Goal: Communication & Community: Share content

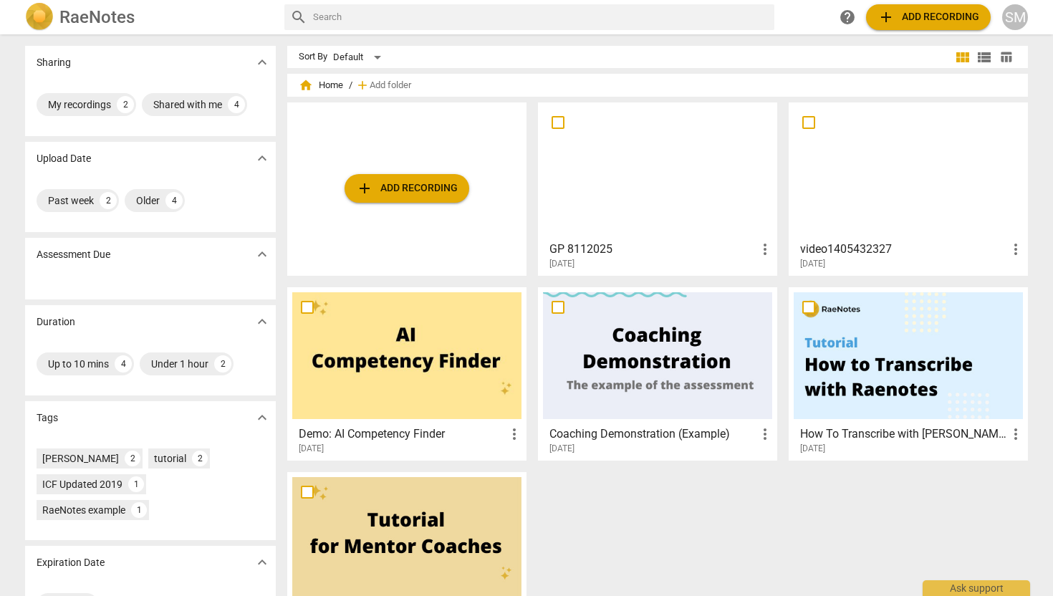
click at [706, 224] on div at bounding box center [657, 170] width 229 height 127
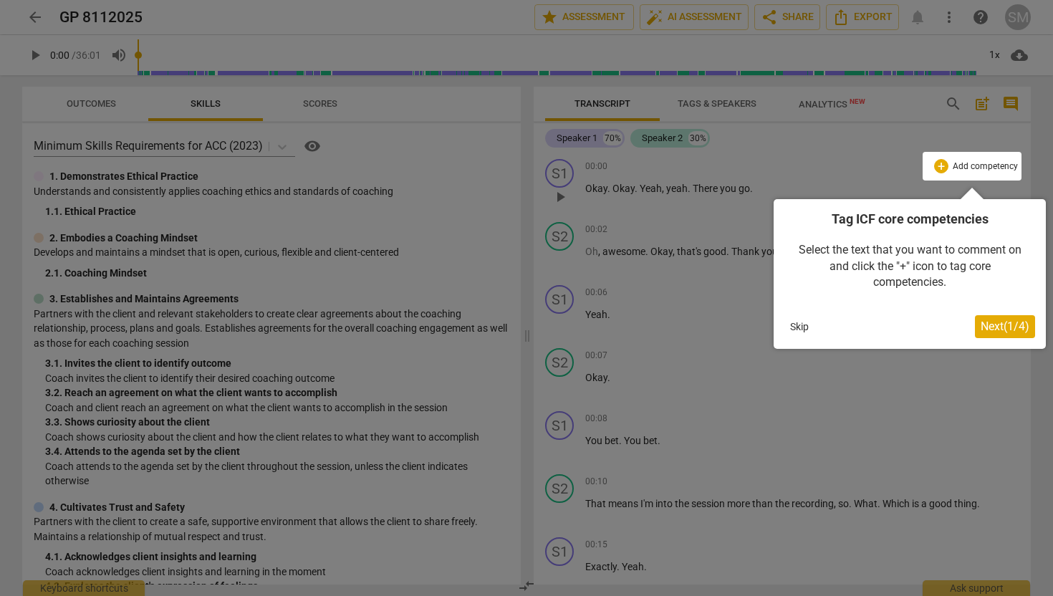
click at [1000, 322] on span "Next ( 1 / 4 )" at bounding box center [1004, 326] width 49 height 14
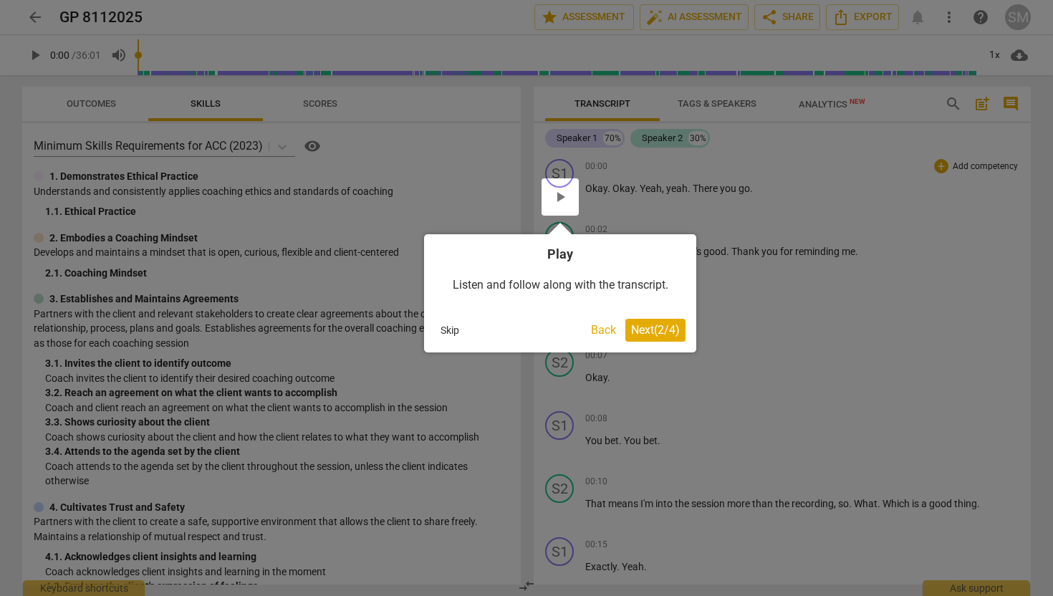
click at [663, 331] on span "Next ( 2 / 4 )" at bounding box center [655, 330] width 49 height 14
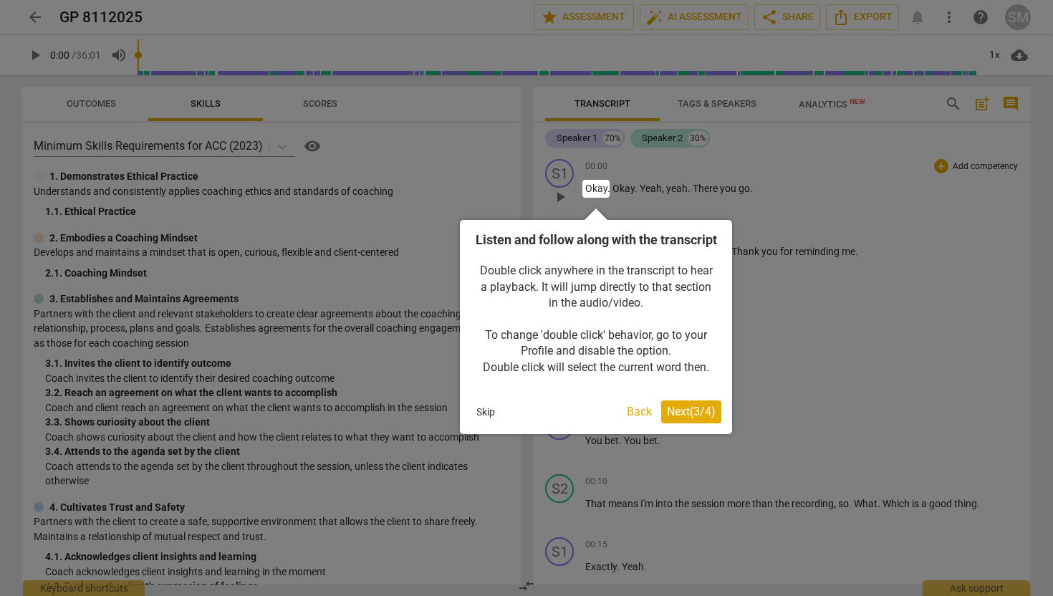
click at [680, 418] on span "Next ( 3 / 4 )" at bounding box center [691, 412] width 49 height 14
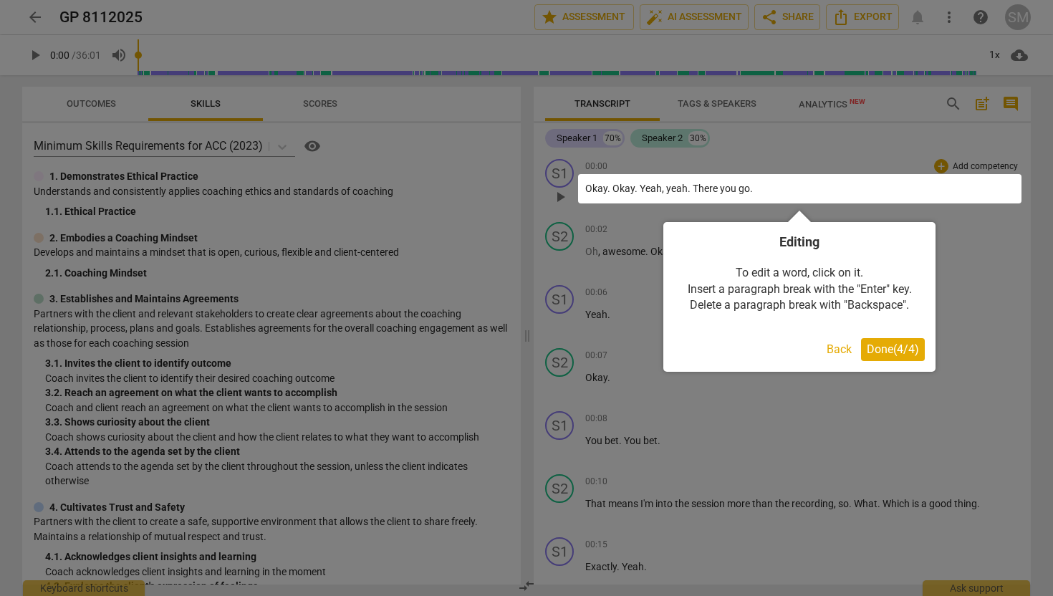
click at [881, 349] on span "Done ( 4 / 4 )" at bounding box center [893, 349] width 52 height 14
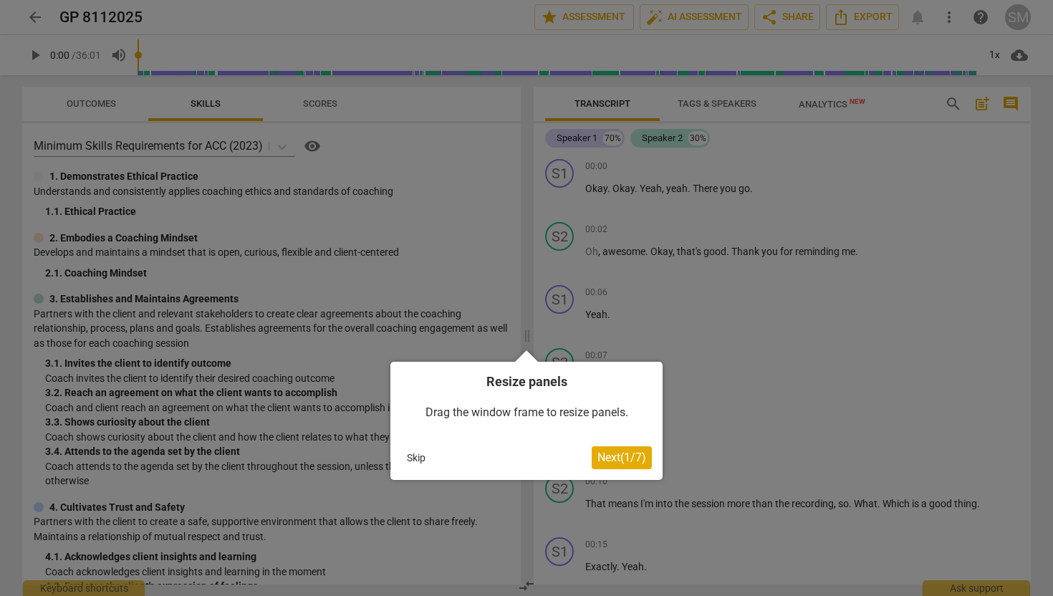
click at [617, 463] on span "Next ( 1 / 7 )" at bounding box center [621, 457] width 49 height 14
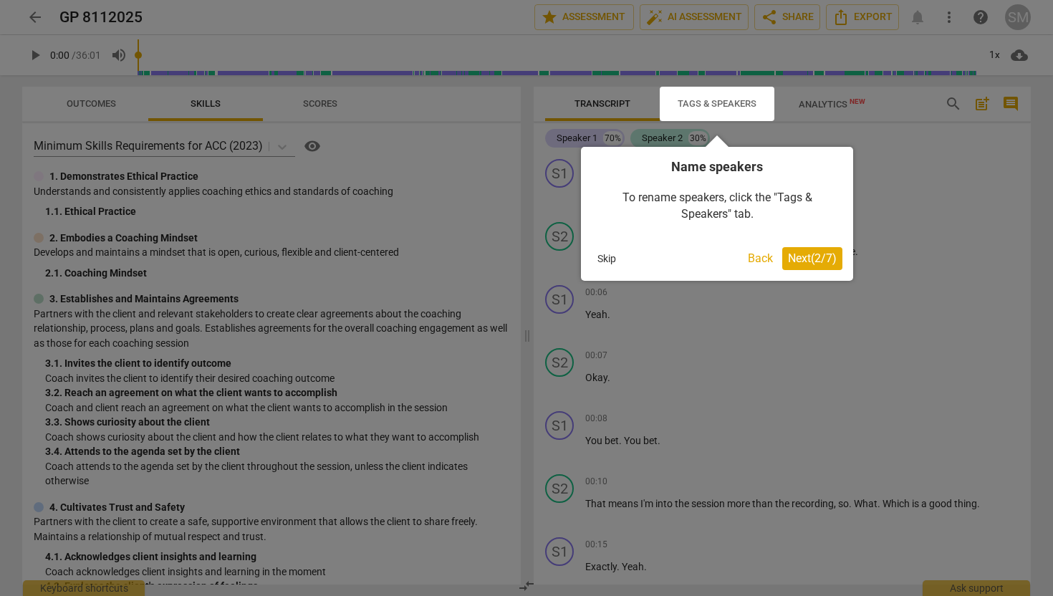
click at [814, 257] on span "Next ( 2 / 7 )" at bounding box center [812, 258] width 49 height 14
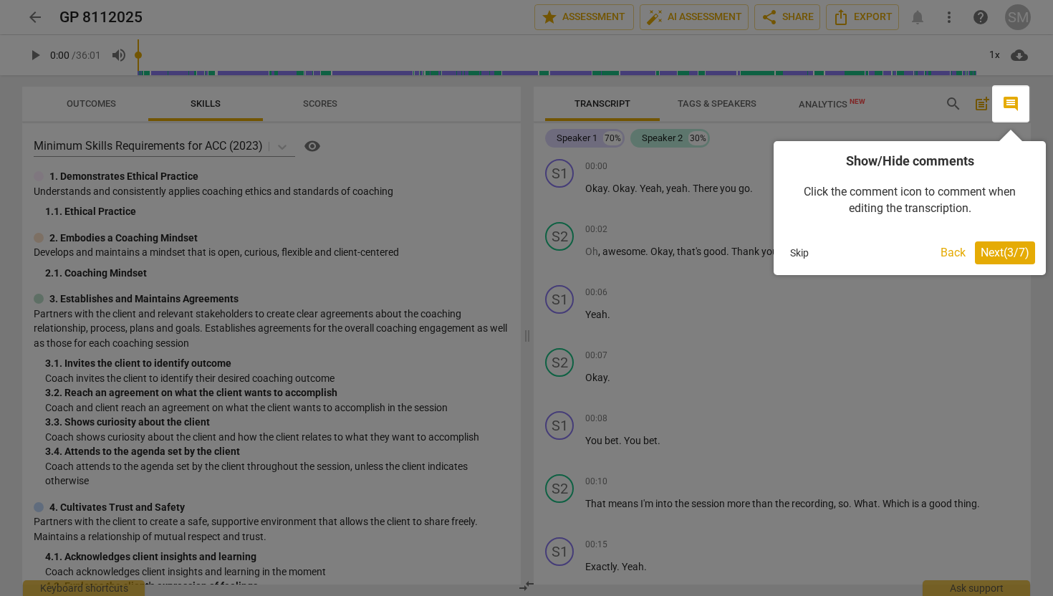
click at [988, 249] on span "Next ( 3 / 7 )" at bounding box center [1004, 253] width 49 height 14
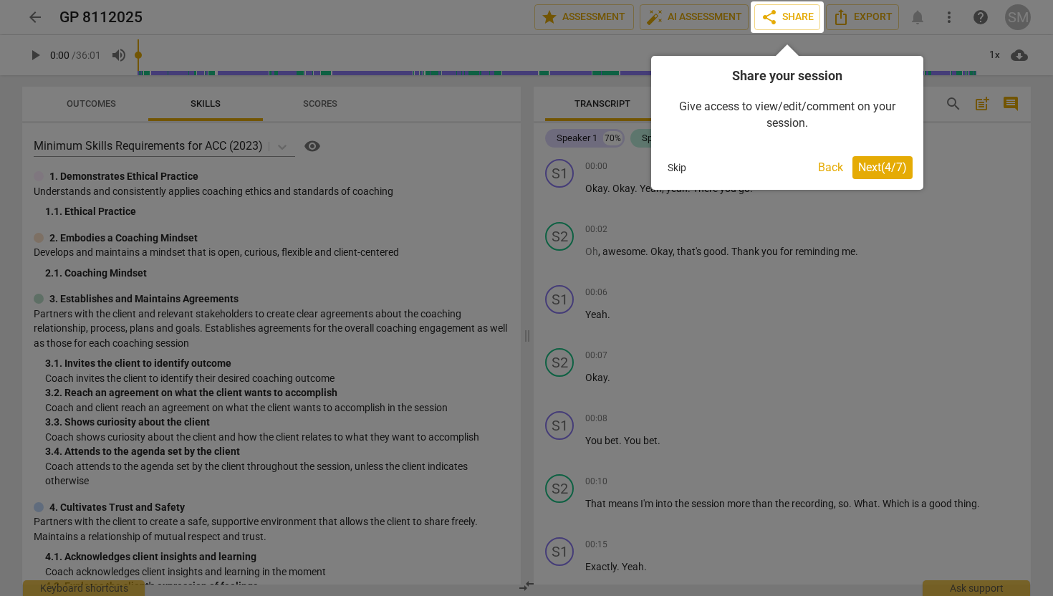
click at [867, 165] on span "Next ( 4 / 7 )" at bounding box center [882, 167] width 49 height 14
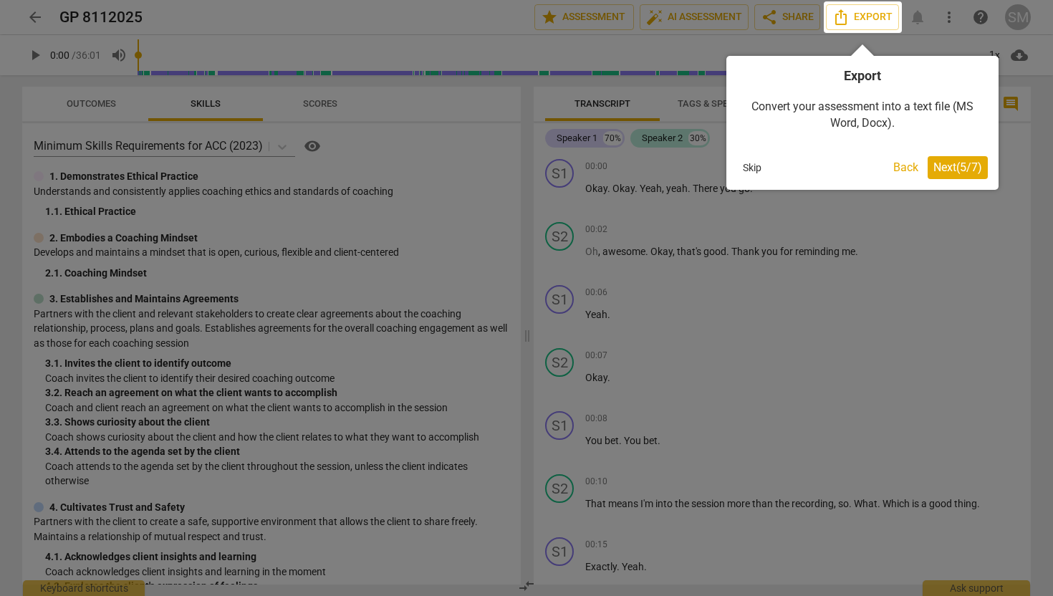
click at [938, 170] on span "Next ( 5 / 7 )" at bounding box center [957, 167] width 49 height 14
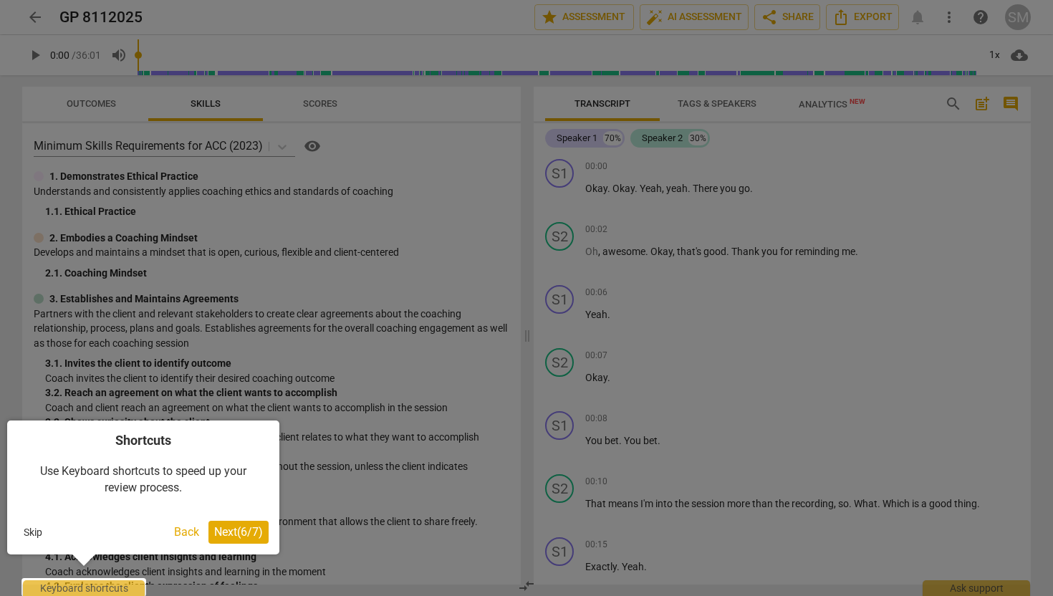
click at [249, 535] on span "Next ( 6 / 7 )" at bounding box center [238, 532] width 49 height 14
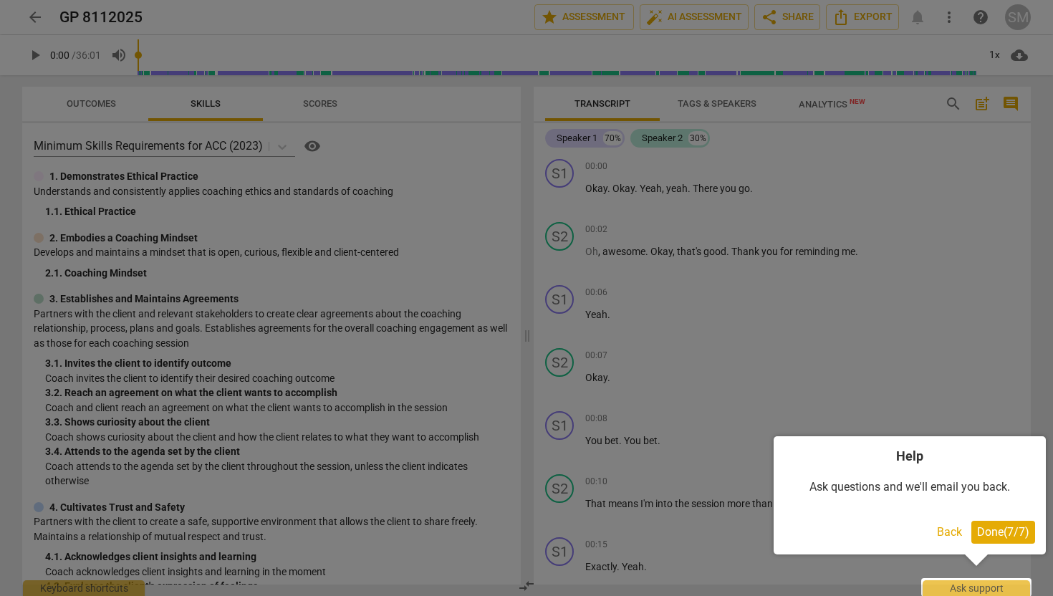
click at [993, 534] on span "Done ( 7 / 7 )" at bounding box center [1003, 532] width 52 height 14
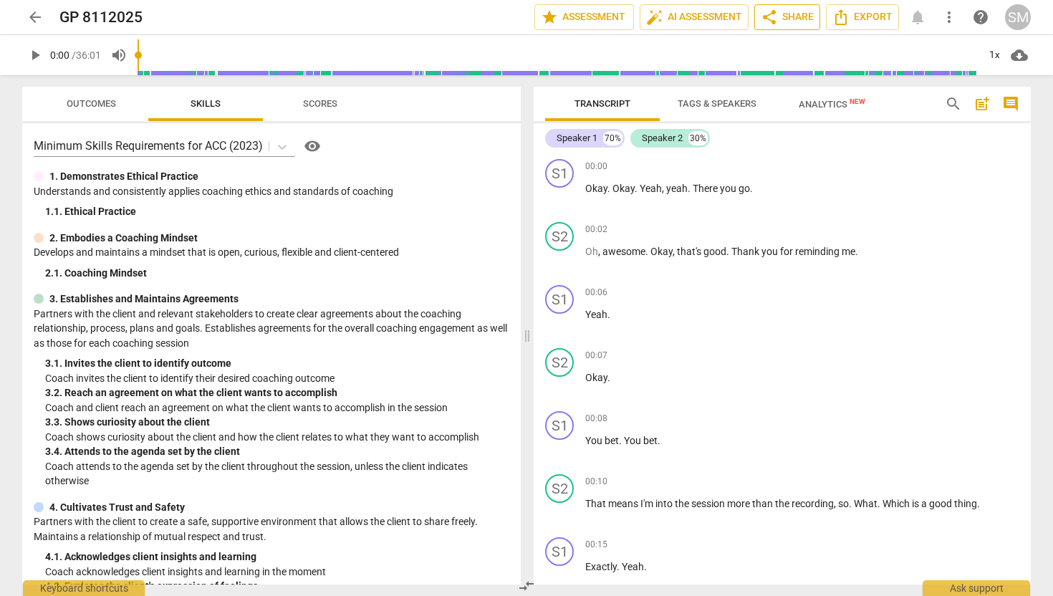
click at [777, 18] on span "share Share" at bounding box center [787, 17] width 53 height 17
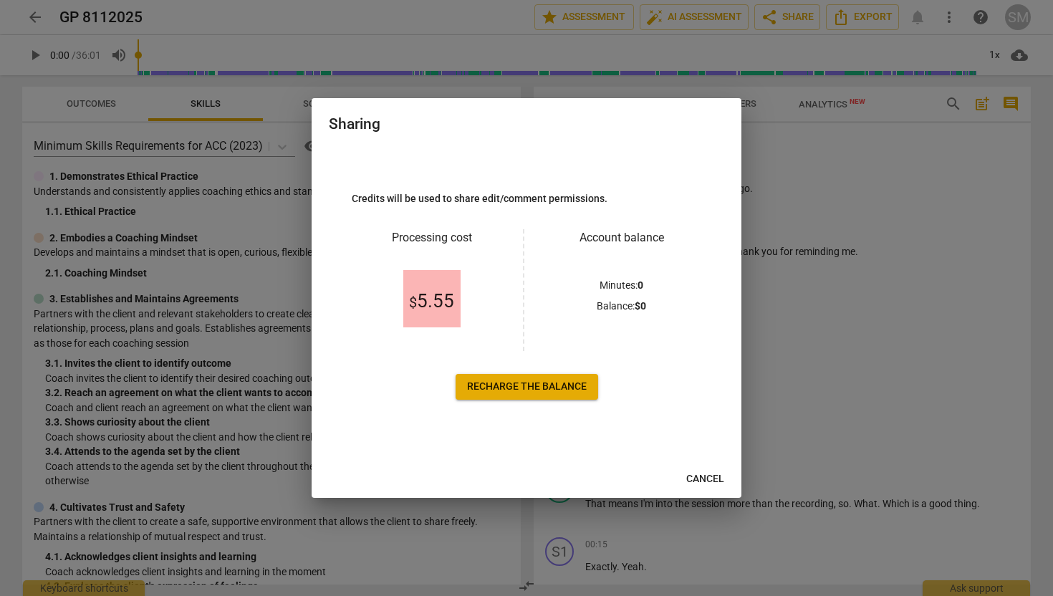
click at [498, 387] on span "Recharge the balance" at bounding box center [527, 387] width 120 height 14
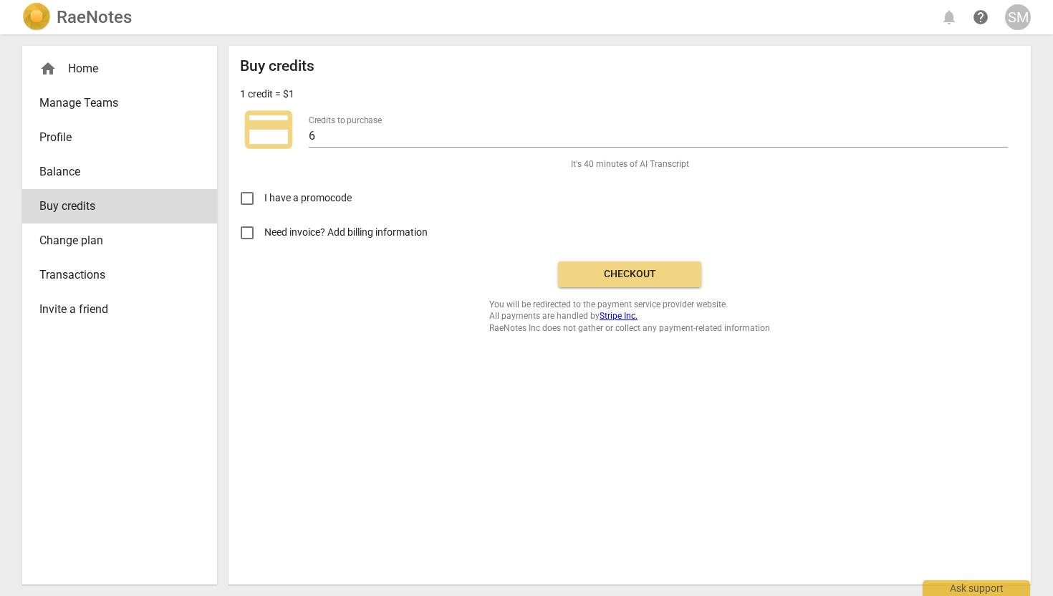
click at [250, 237] on input "Need invoice? Add billing information" at bounding box center [247, 233] width 34 height 34
checkbox input "true"
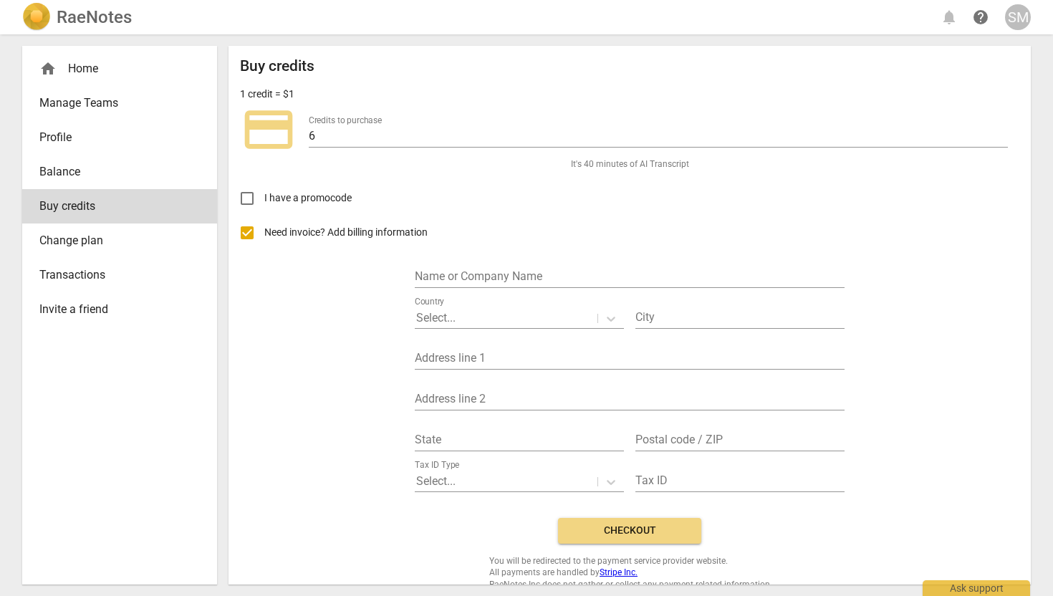
scroll to position [17, 0]
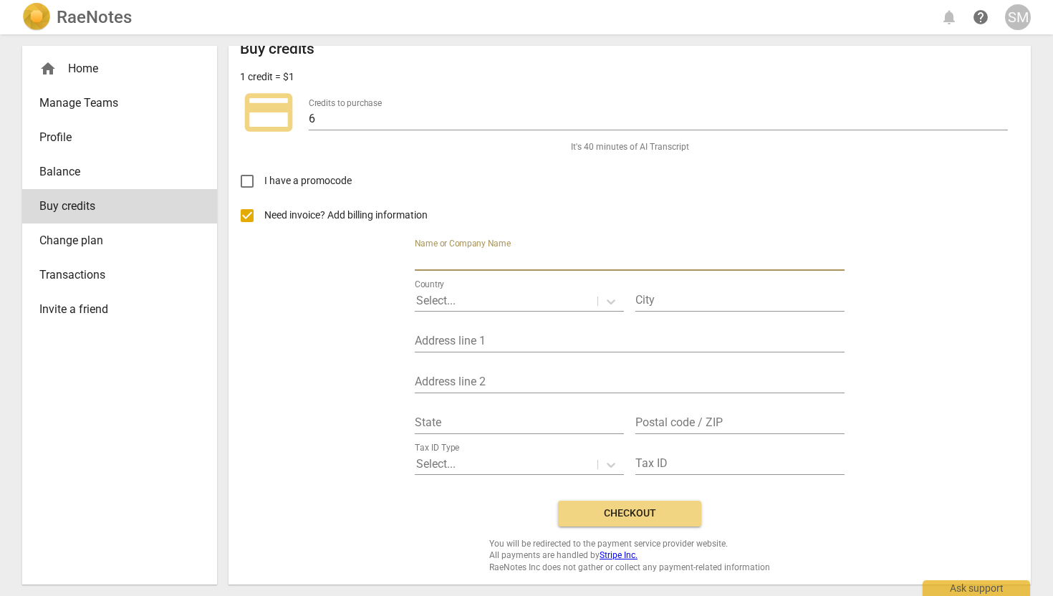
click at [461, 261] on input "text" at bounding box center [630, 260] width 430 height 21
type input "s"
type input "[PERSON_NAME]"
click at [423, 297] on p "Select..." at bounding box center [435, 300] width 39 height 16
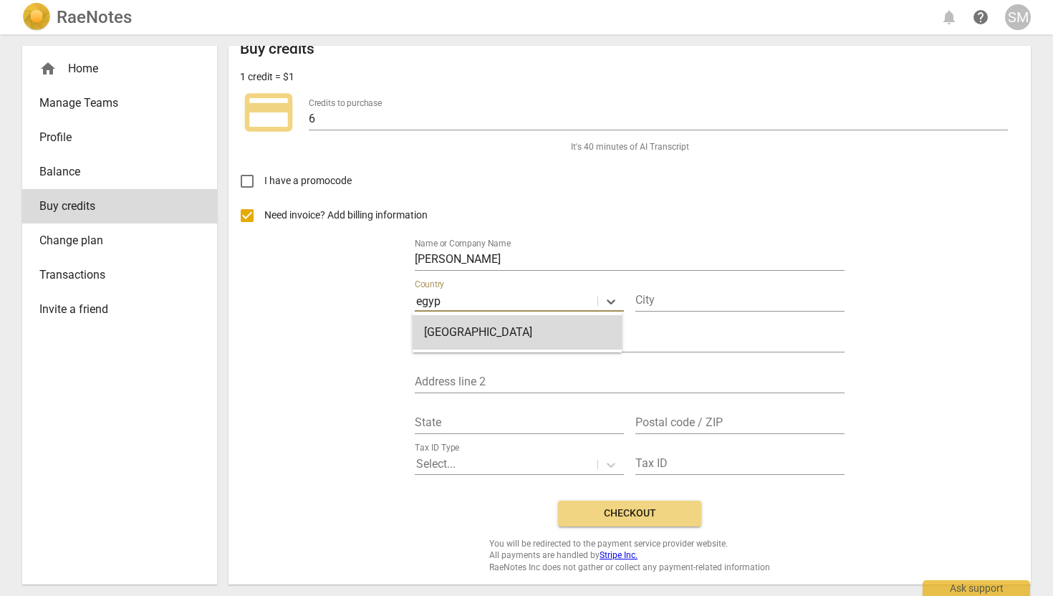
type input "egypt"
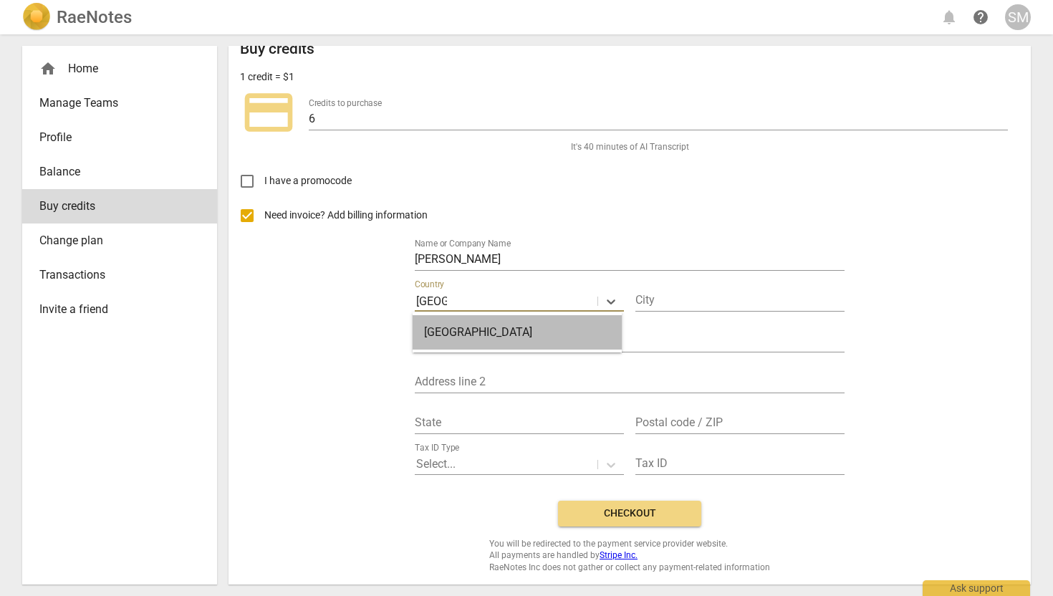
click at [449, 329] on div "Egypt" at bounding box center [517, 332] width 209 height 34
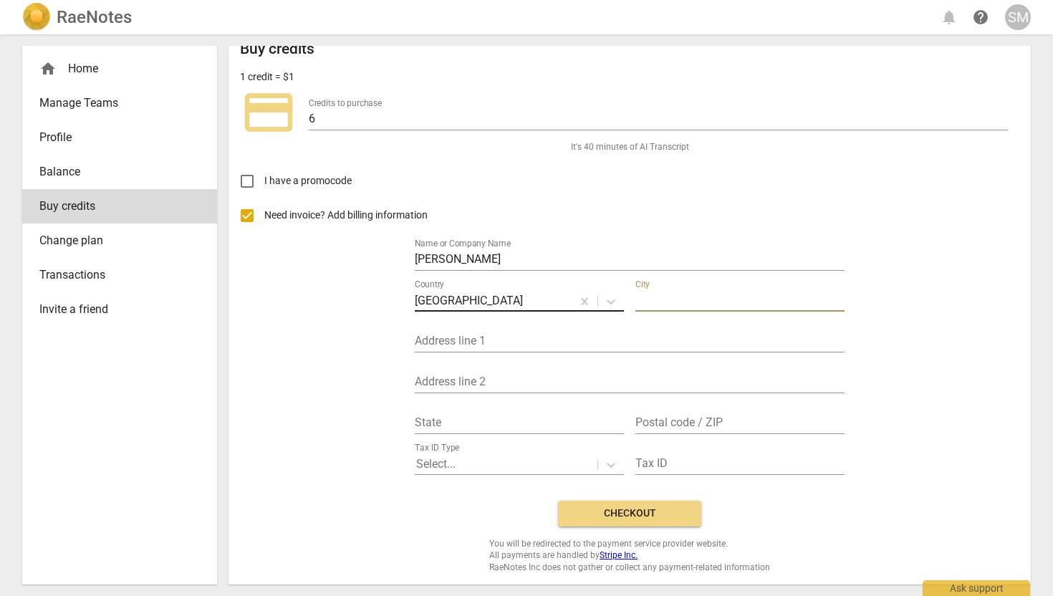
click at [647, 296] on input "text" at bounding box center [739, 301] width 209 height 21
type input "Cairo"
type input "40 Ibn Kotiaba"
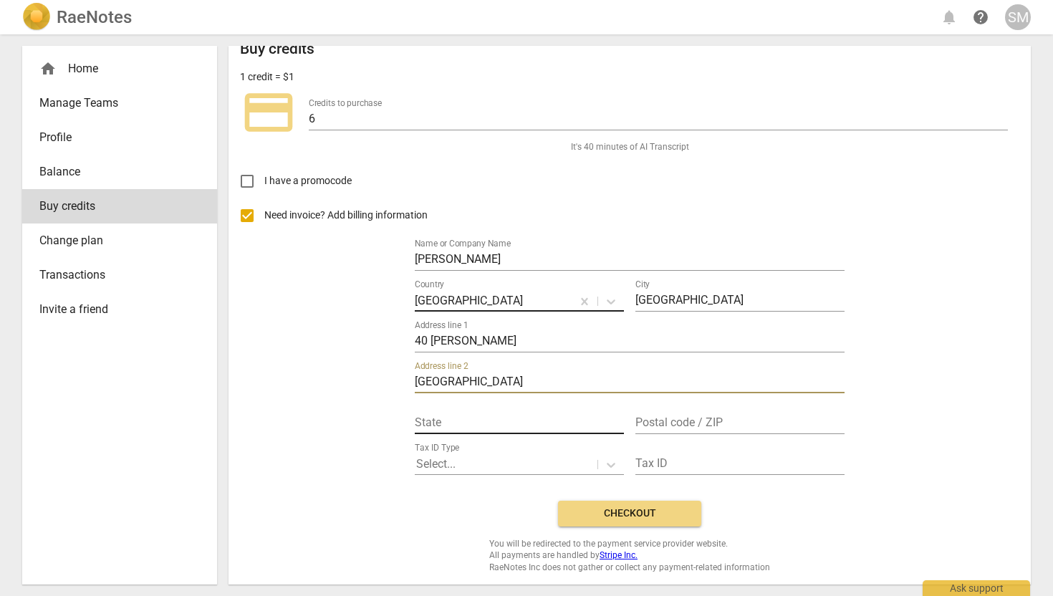
type input "Naser City"
click at [549, 415] on input "text" at bounding box center [519, 423] width 209 height 21
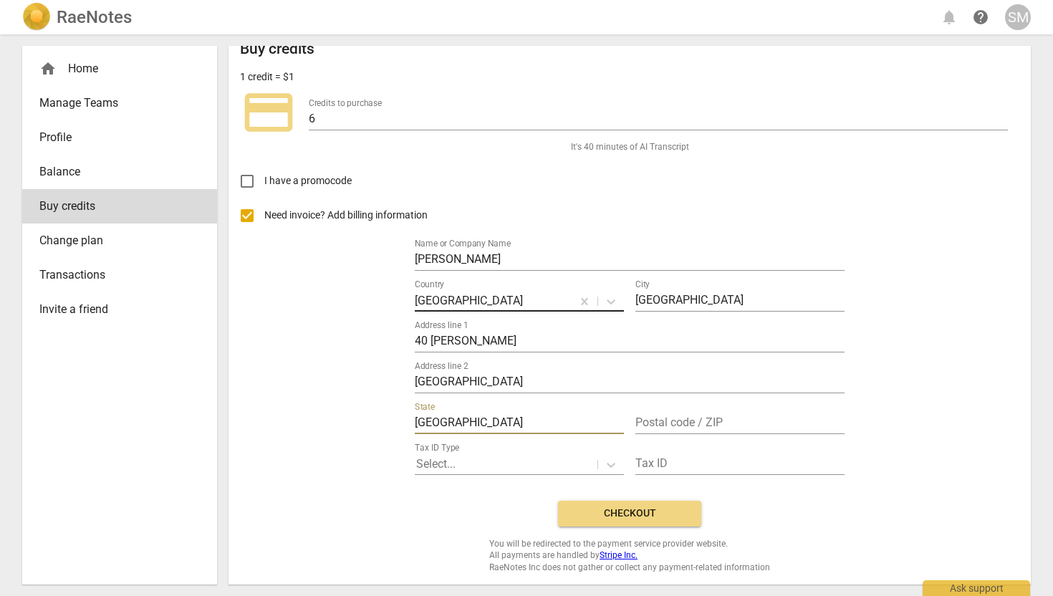
type input "Cairo"
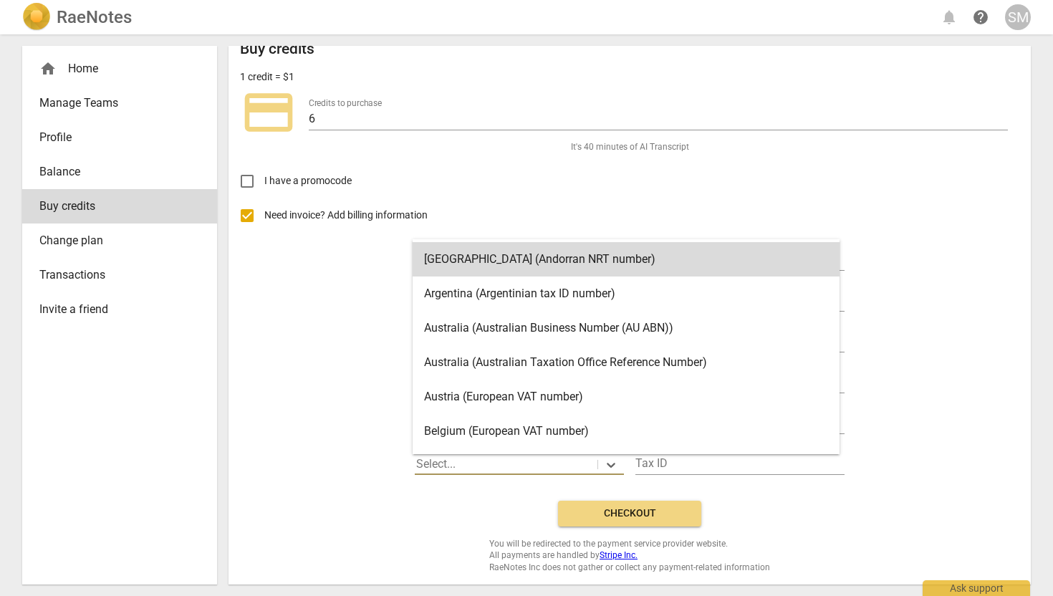
click at [507, 464] on div at bounding box center [506, 464] width 180 height 16
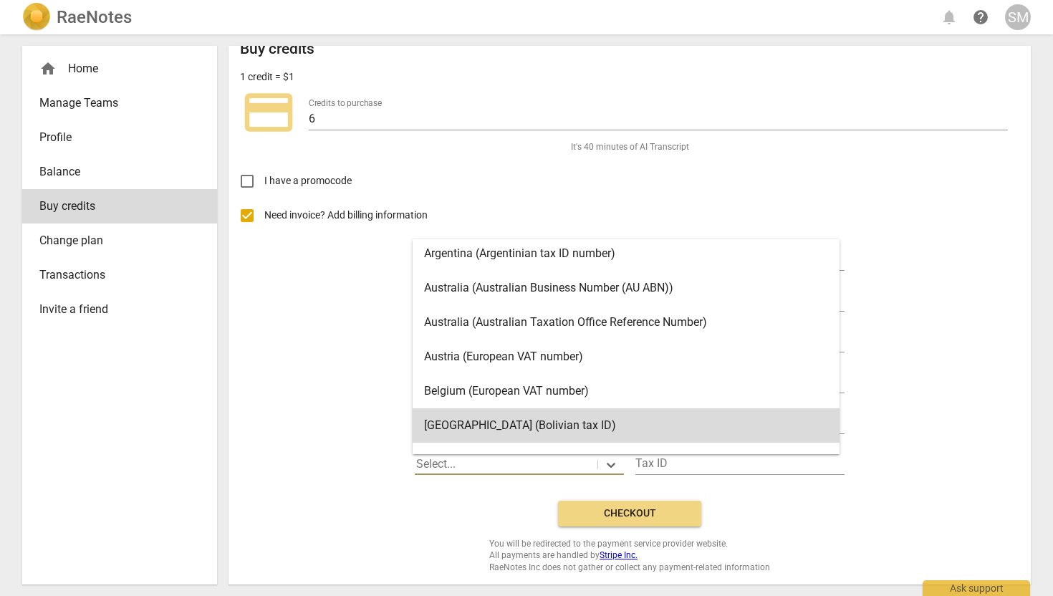
click at [787, 506] on div "Buy credits 1 credit = $1 credit_card Credits to purchase 6 It's 40 minutes of …" at bounding box center [629, 306] width 779 height 533
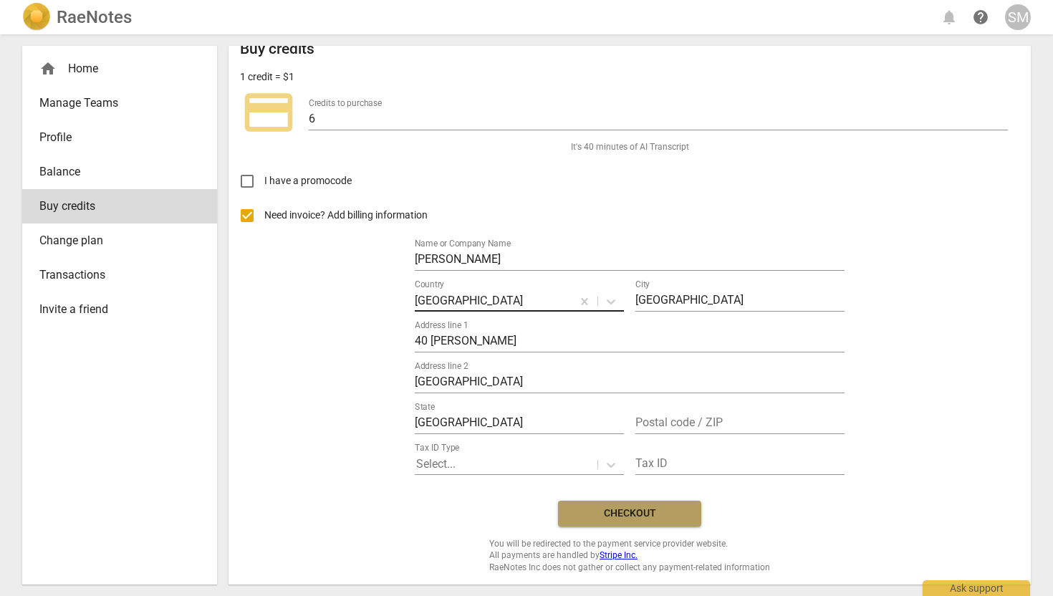
click at [681, 508] on span "Checkout" at bounding box center [629, 513] width 120 height 14
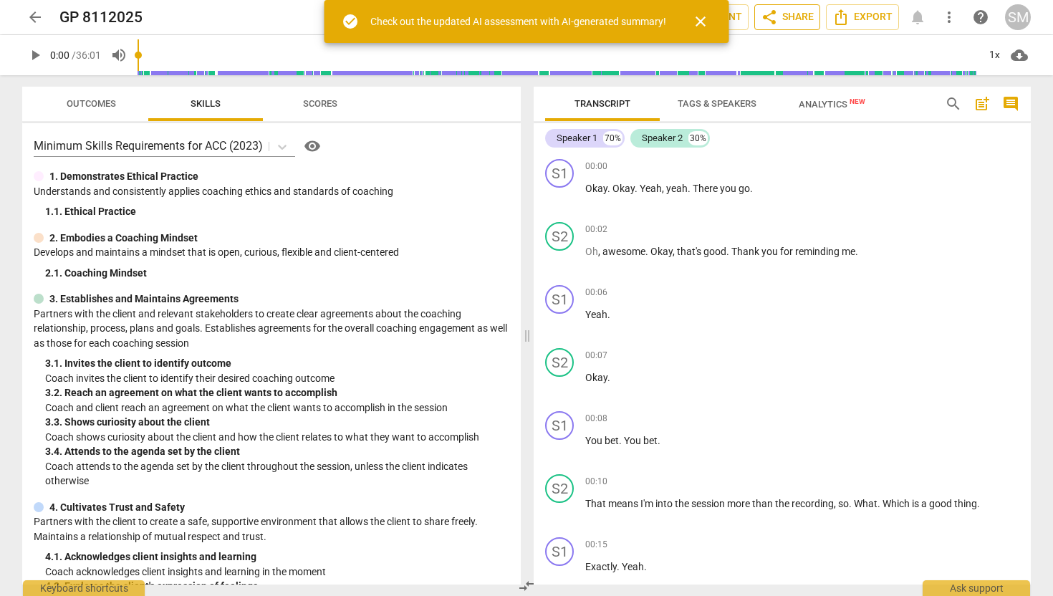
click at [781, 16] on span "share Share" at bounding box center [787, 17] width 53 height 17
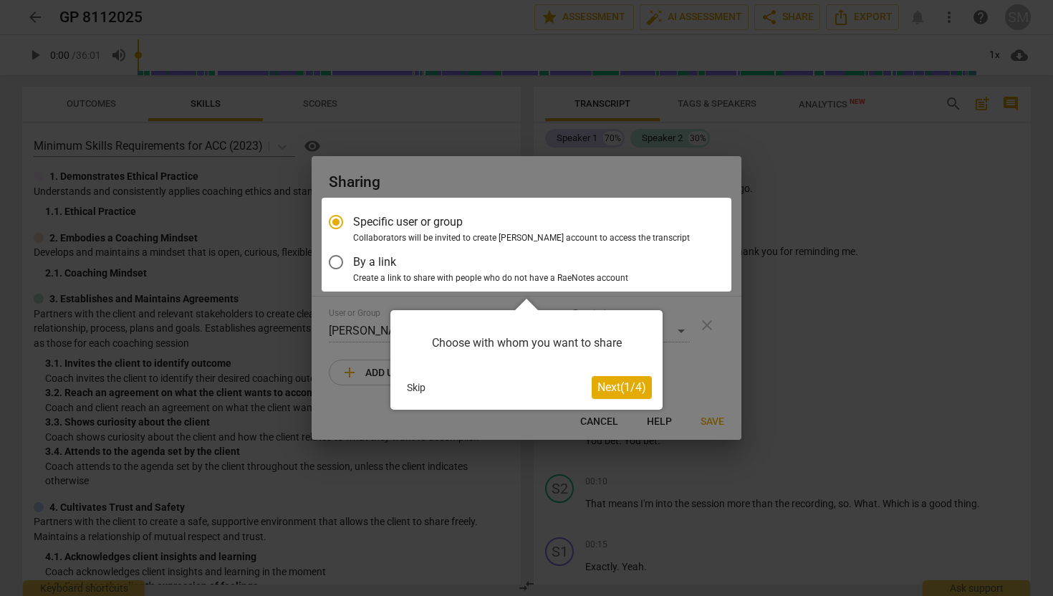
click at [415, 228] on div at bounding box center [527, 245] width 410 height 94
click at [608, 385] on span "Next ( 1 / 4 )" at bounding box center [621, 387] width 49 height 14
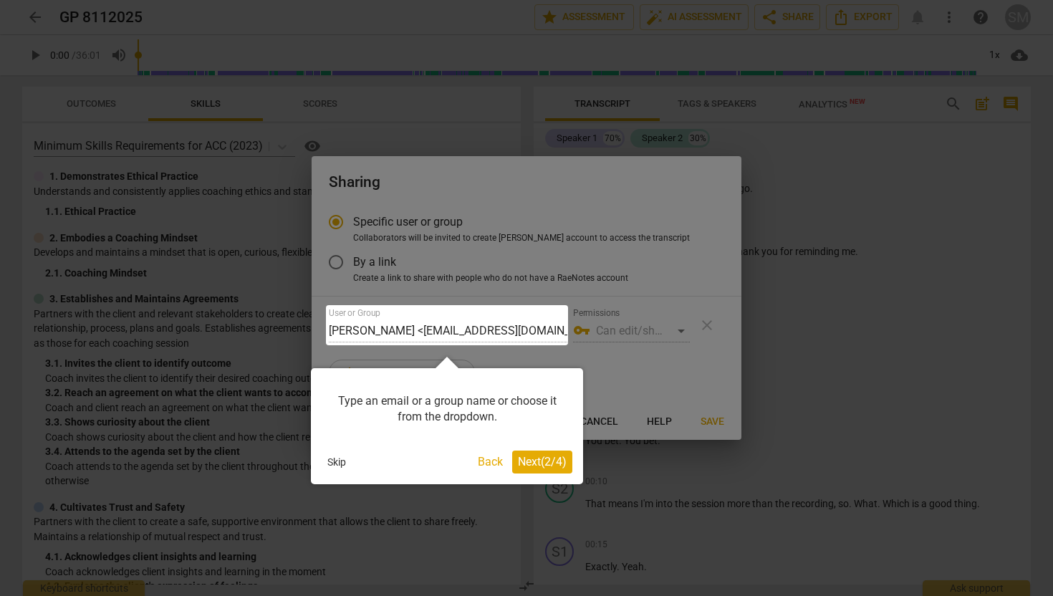
click at [420, 323] on div at bounding box center [447, 325] width 242 height 40
click at [534, 459] on span "Next ( 2 / 4 )" at bounding box center [542, 462] width 49 height 14
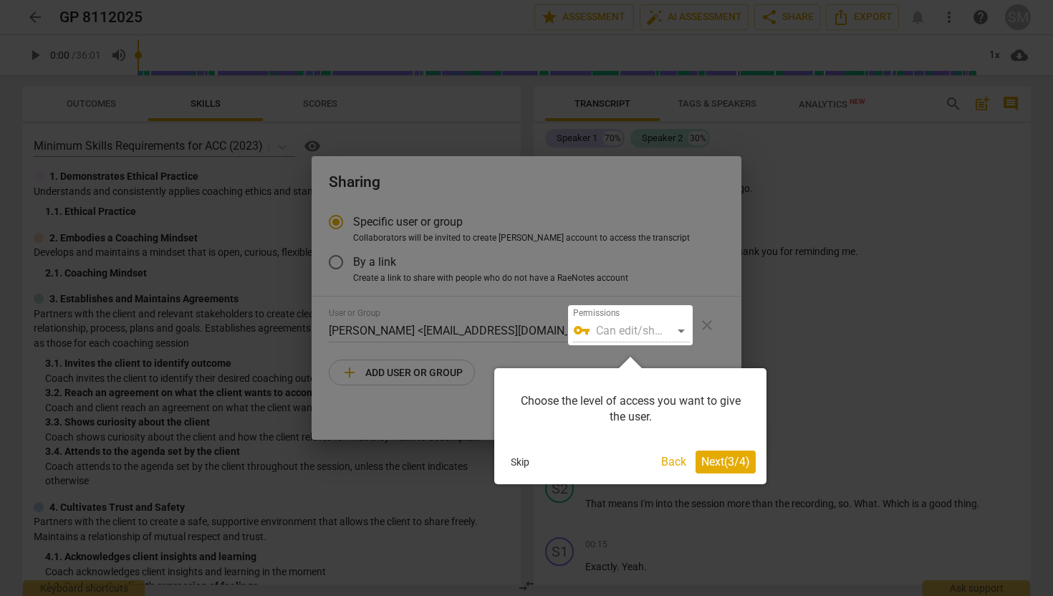
click at [709, 464] on span "Next ( 3 / 4 )" at bounding box center [725, 462] width 49 height 14
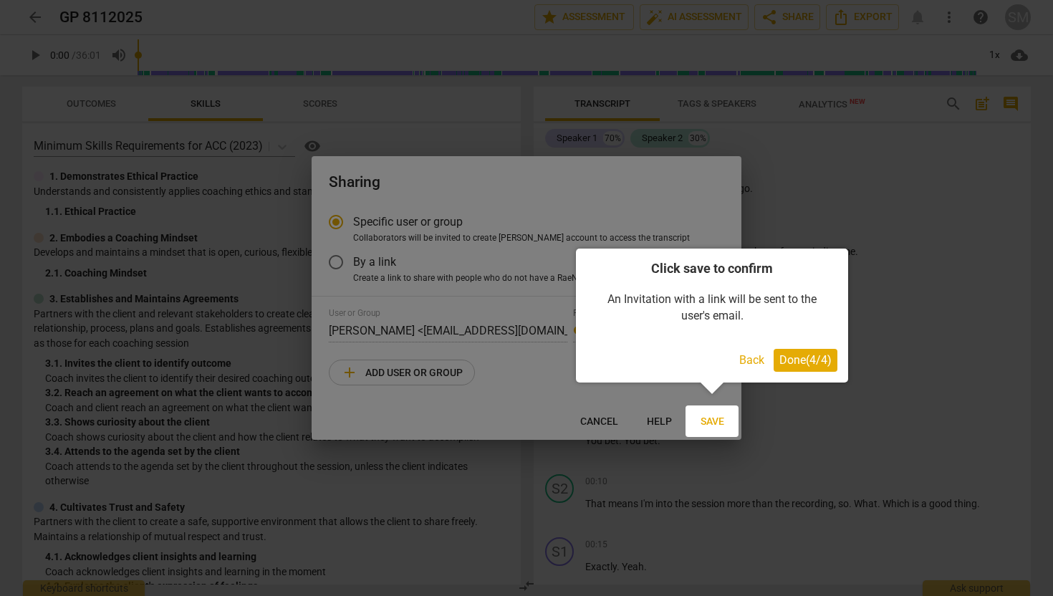
click at [796, 356] on span "Done ( 4 / 4 )" at bounding box center [805, 360] width 52 height 14
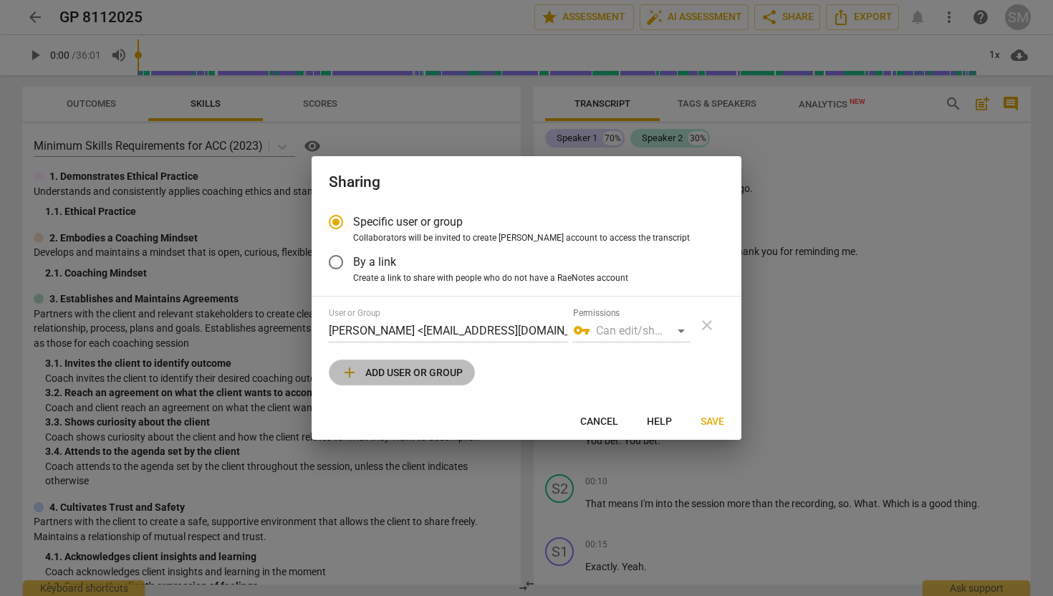
click at [394, 370] on span "add Add user or group" at bounding box center [402, 372] width 122 height 17
radio input "false"
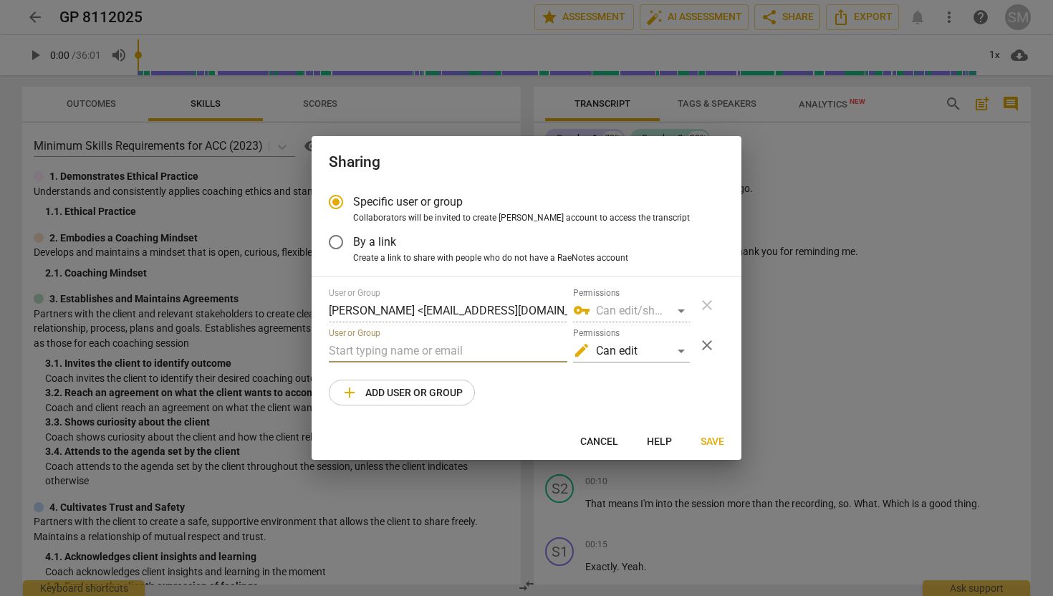
click at [372, 346] on input "text" at bounding box center [448, 350] width 238 height 23
type input "[EMAIL_ADDRESS][DOMAIN_NAME]"
click at [679, 311] on div "vpn_key Can edit/share" at bounding box center [631, 310] width 117 height 23
click at [678, 354] on div "edit Can edit" at bounding box center [631, 350] width 117 height 23
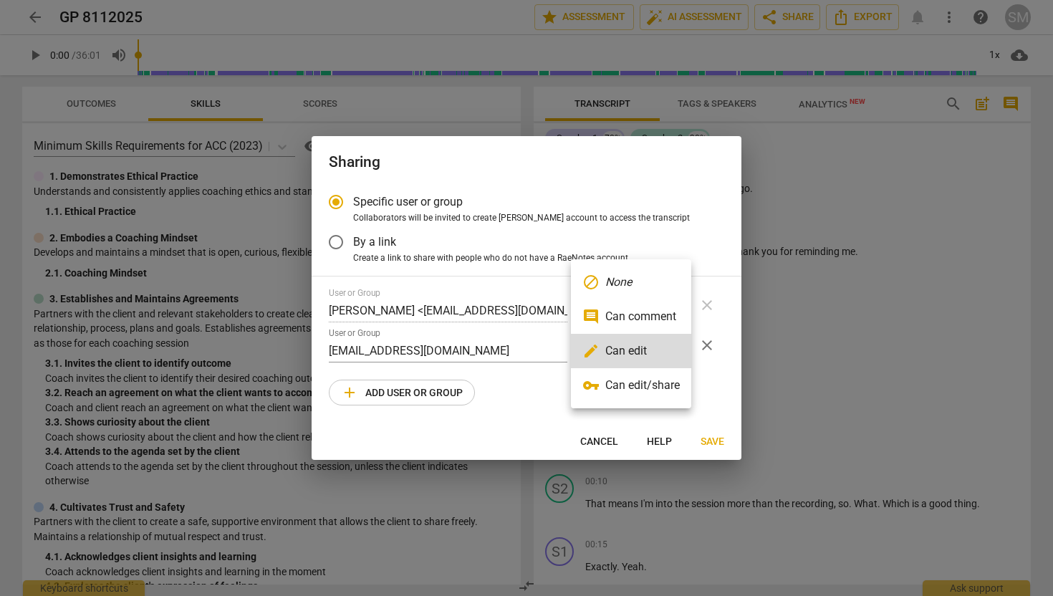
click at [673, 322] on li "comment Can comment" at bounding box center [631, 316] width 120 height 34
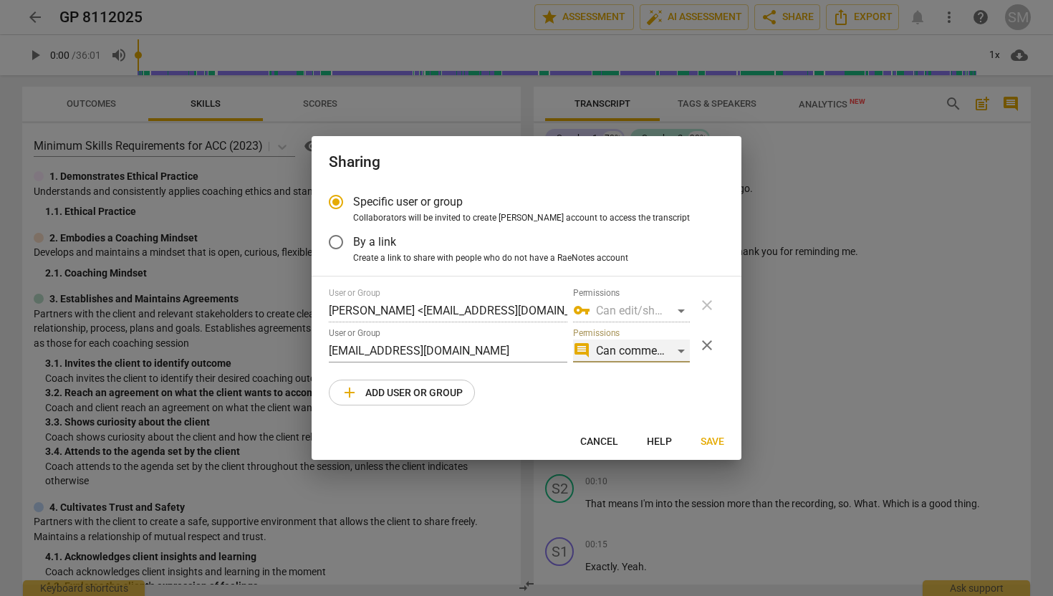
click at [676, 350] on div "comment Can comment" at bounding box center [631, 350] width 117 height 23
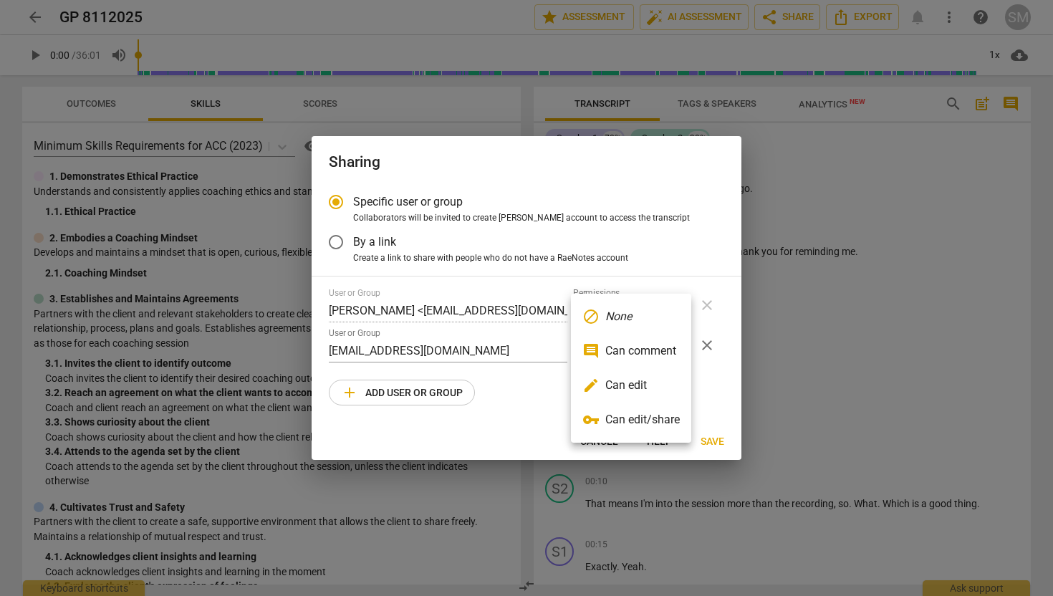
click at [651, 352] on li "comment Can comment" at bounding box center [631, 351] width 120 height 34
radio input "false"
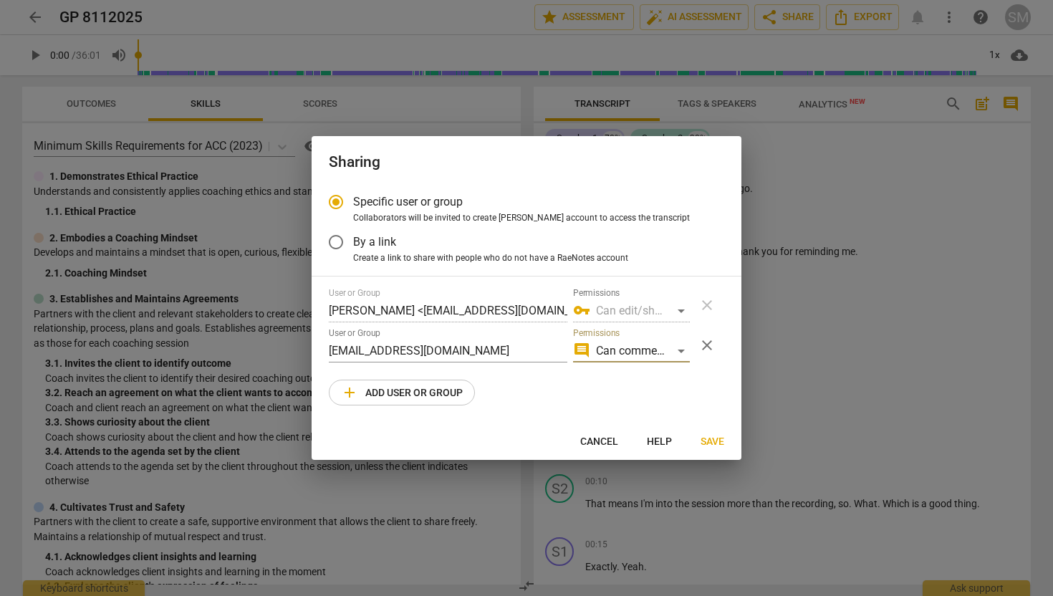
click at [342, 238] on input "By a link" at bounding box center [336, 242] width 34 height 34
radio input "false"
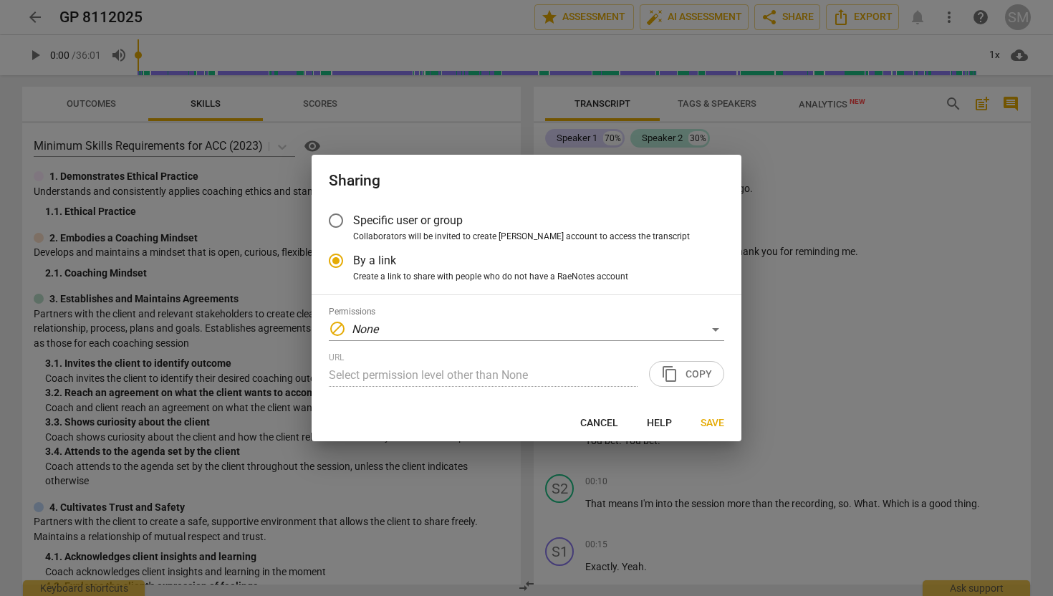
click at [337, 216] on input "Specific user or group" at bounding box center [336, 220] width 34 height 34
radio input "false"
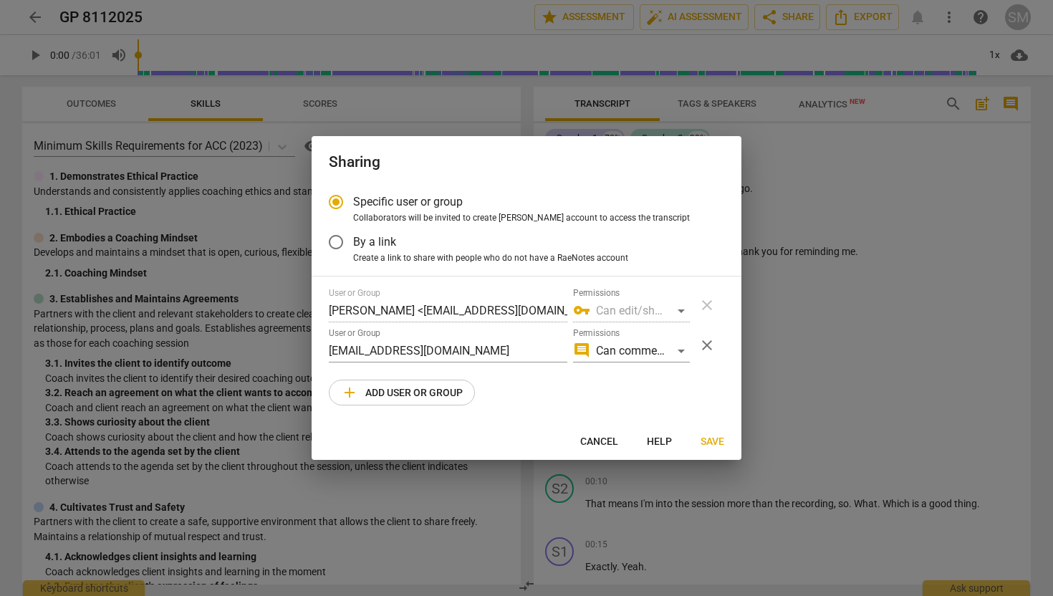
click at [719, 445] on span "Save" at bounding box center [712, 442] width 24 height 14
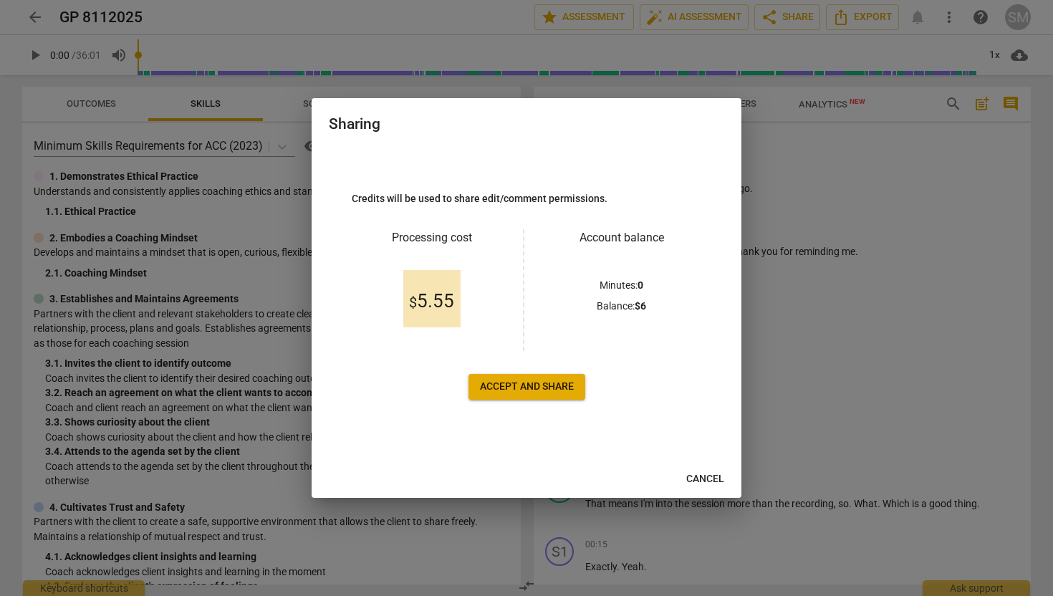
click at [553, 392] on span "Accept and share" at bounding box center [527, 387] width 94 height 14
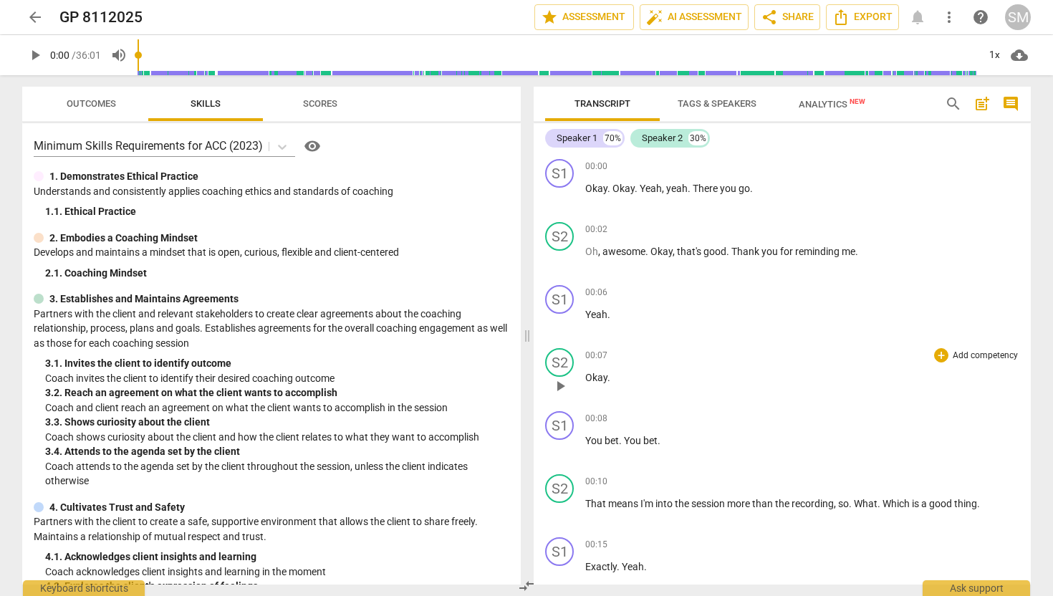
scroll to position [2, 0]
click at [32, 19] on span "arrow_back" at bounding box center [34, 17] width 17 height 17
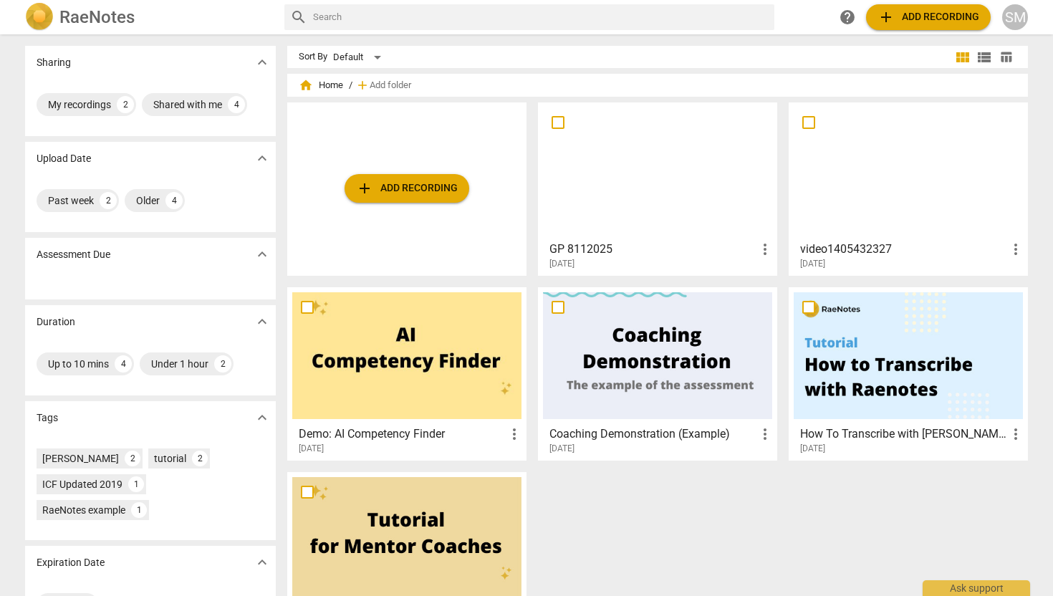
click at [826, 183] on div at bounding box center [908, 170] width 229 height 127
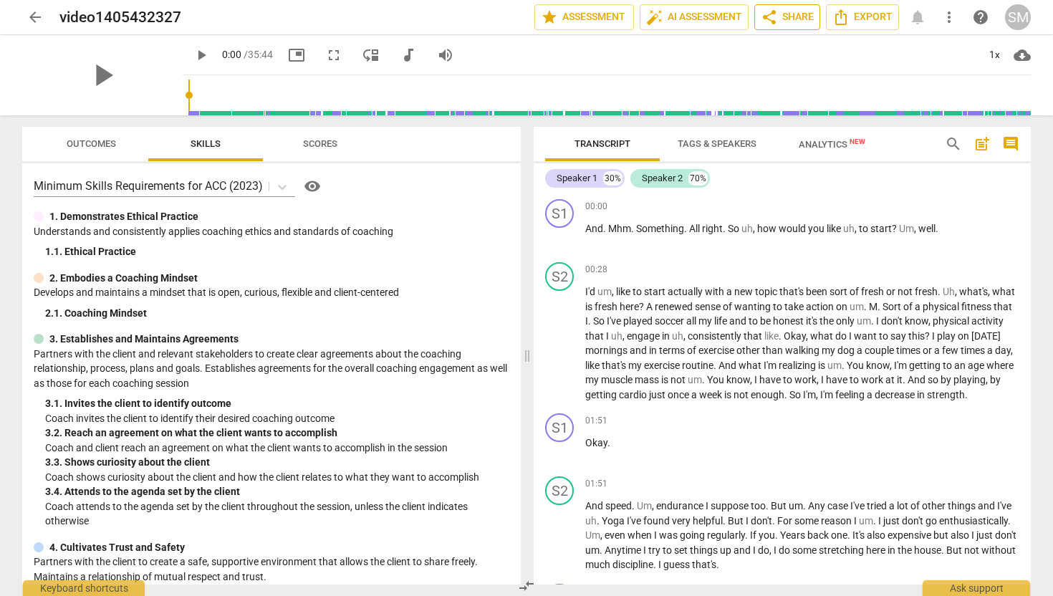
click at [794, 10] on span "share Share" at bounding box center [787, 17] width 53 height 17
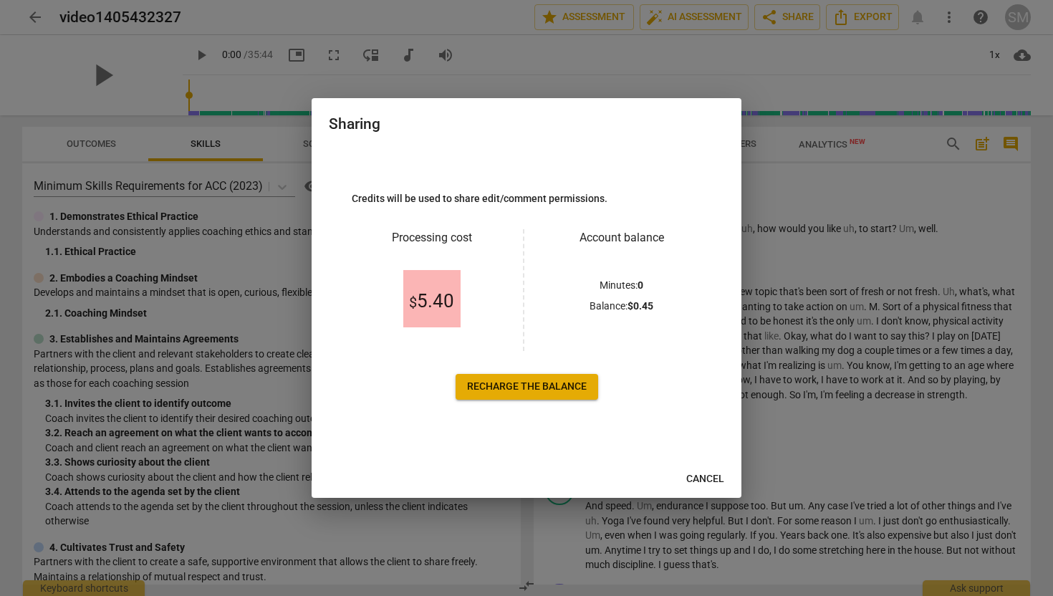
click at [495, 392] on span "Recharge the balance" at bounding box center [527, 387] width 120 height 14
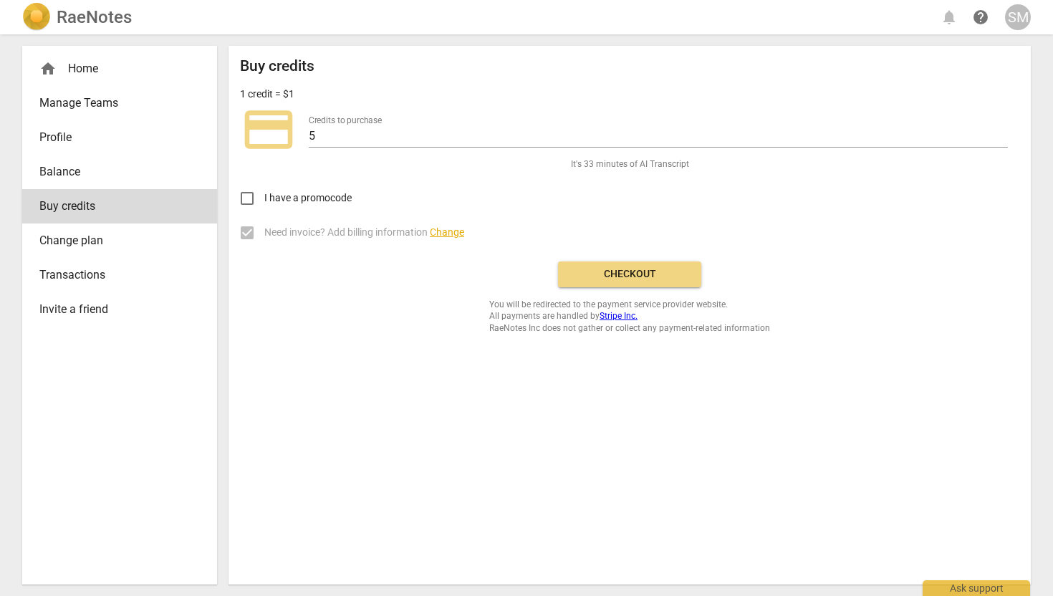
click at [642, 271] on span "Checkout" at bounding box center [629, 274] width 120 height 14
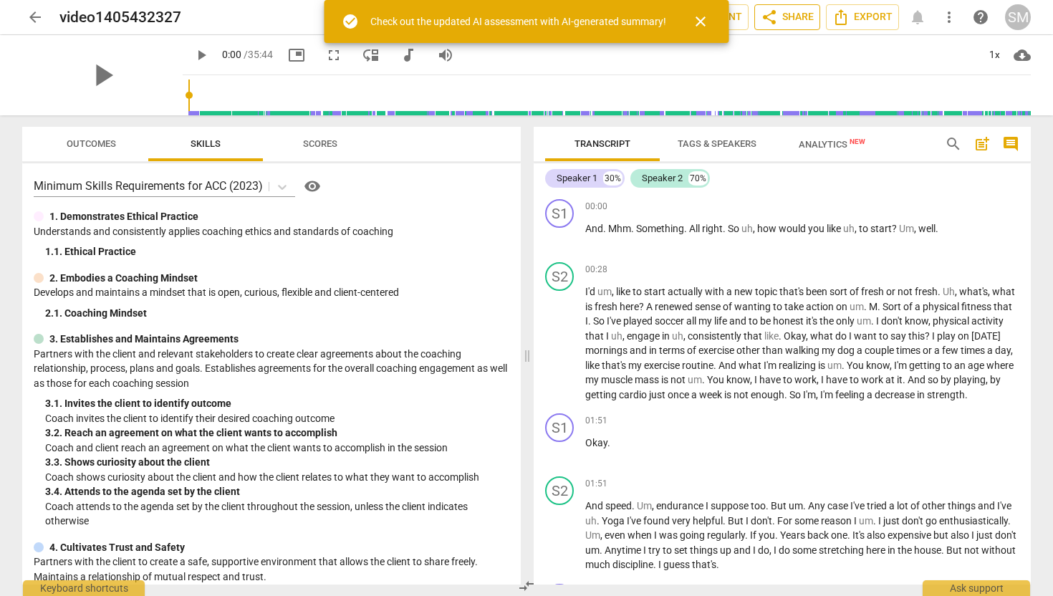
click at [795, 16] on span "share Share" at bounding box center [787, 17] width 53 height 17
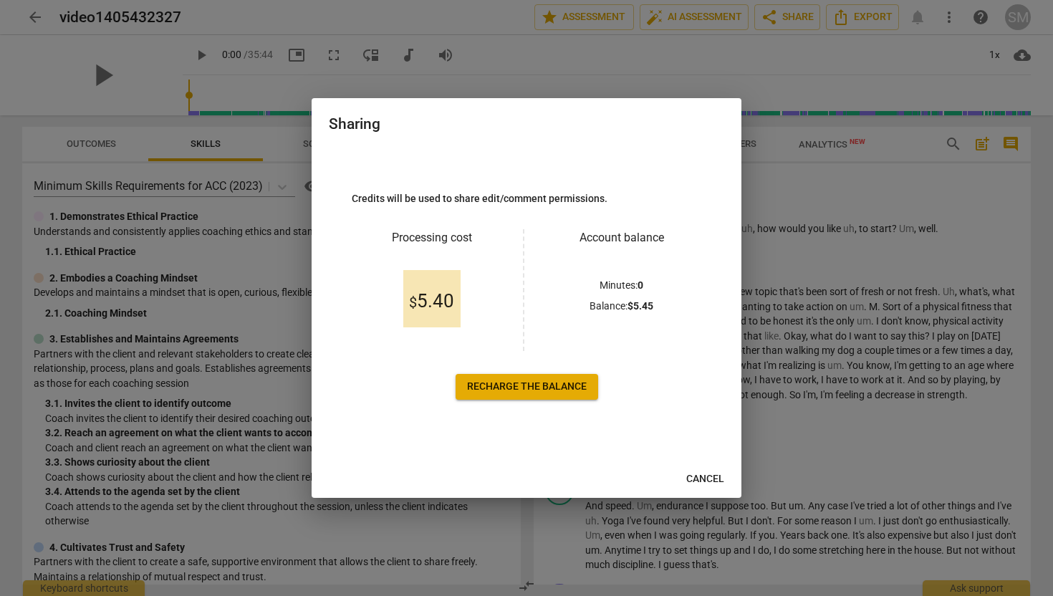
click at [565, 380] on span "Recharge the balance" at bounding box center [527, 387] width 120 height 14
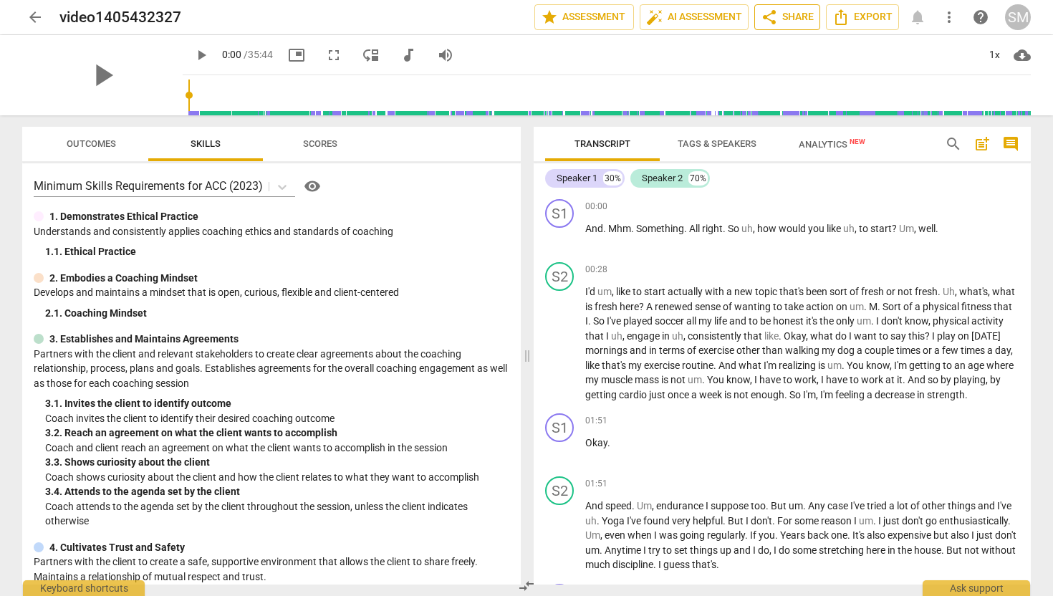
click at [778, 21] on span "share Share" at bounding box center [787, 17] width 53 height 17
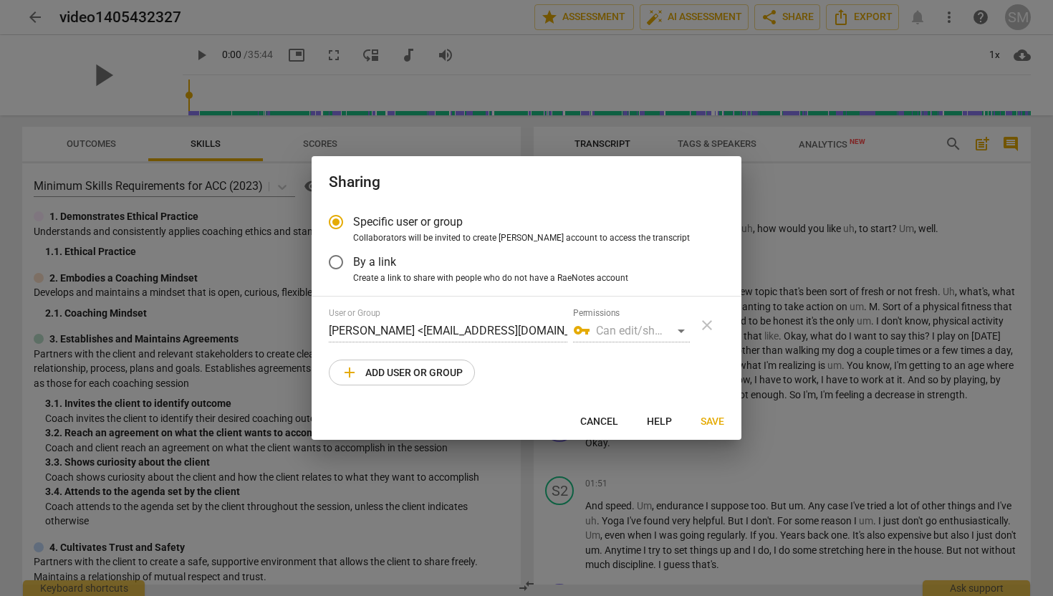
click at [409, 370] on span "add Add user or group" at bounding box center [402, 372] width 122 height 17
radio input "false"
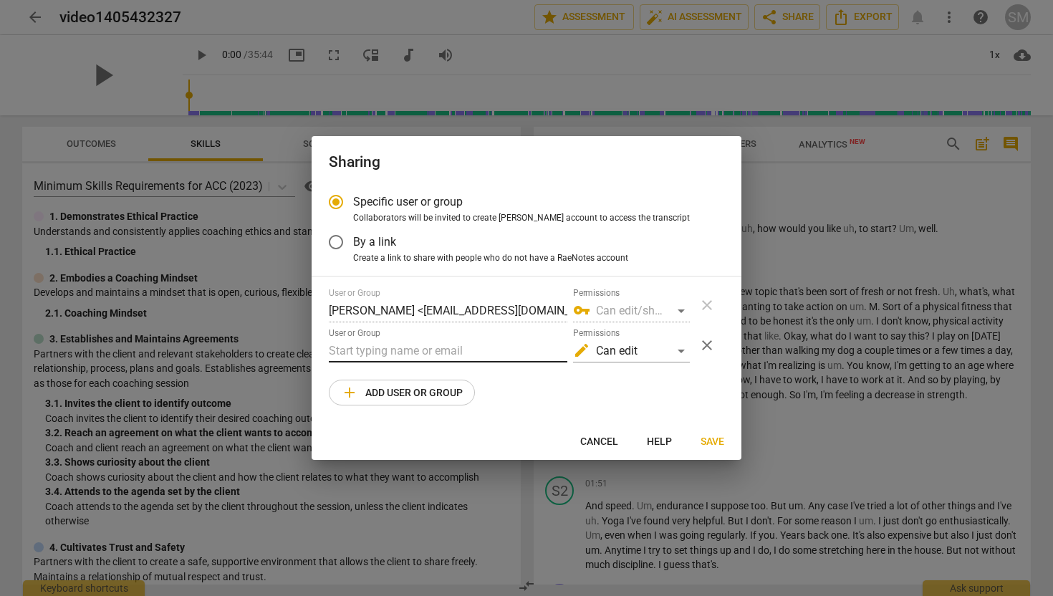
click at [392, 350] on input "text" at bounding box center [448, 350] width 238 height 23
type input "[EMAIL_ADDRESS][DOMAIN_NAME]"
click at [679, 350] on div "edit Can edit" at bounding box center [631, 350] width 117 height 23
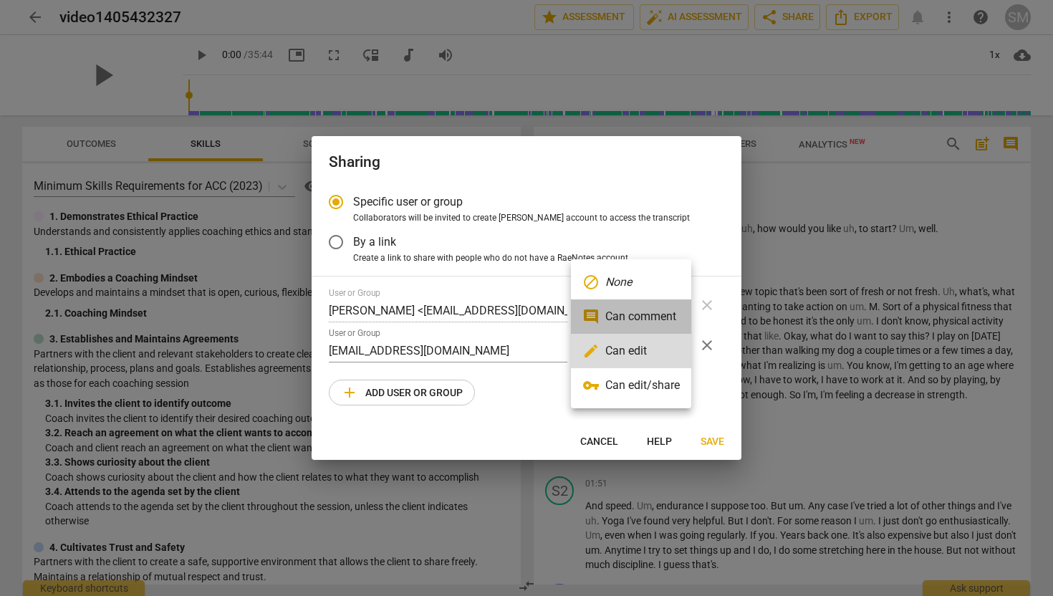
click at [665, 321] on li "comment Can comment" at bounding box center [631, 316] width 120 height 34
radio input "false"
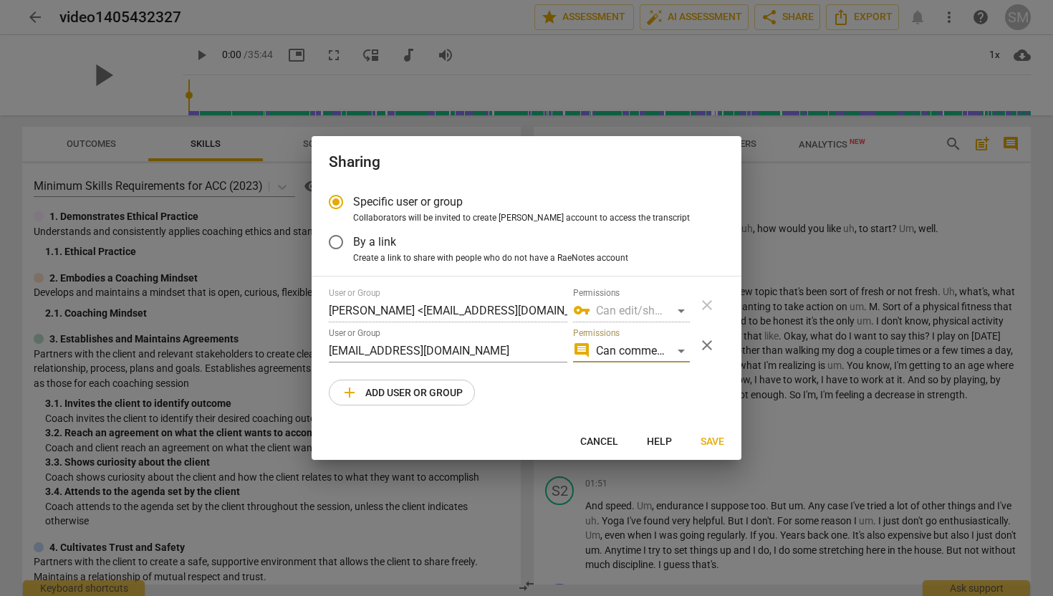
click at [718, 440] on span "Save" at bounding box center [712, 442] width 24 height 14
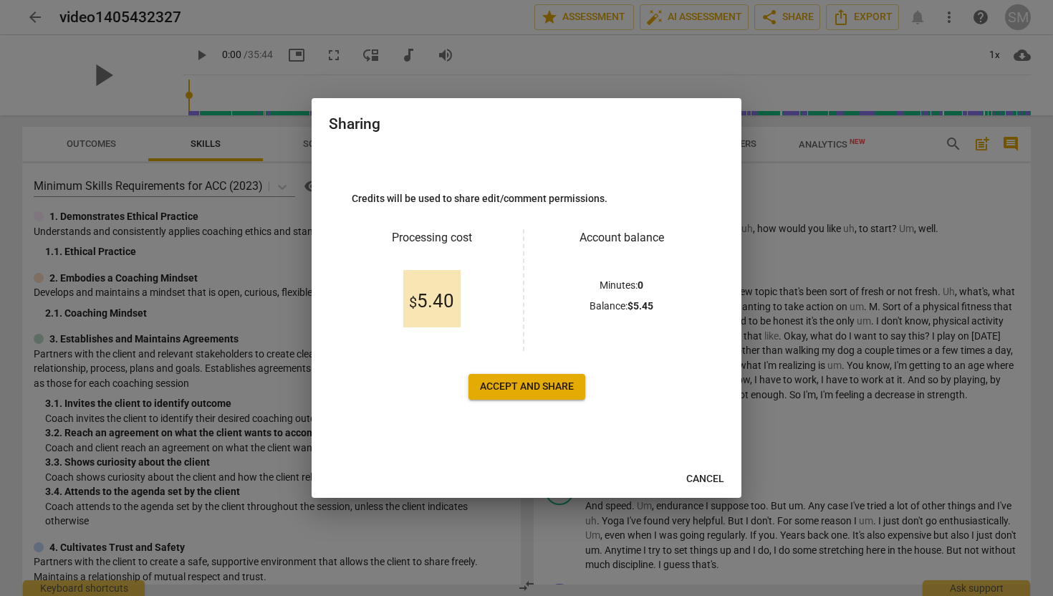
click at [503, 384] on span "Accept and share" at bounding box center [527, 387] width 94 height 14
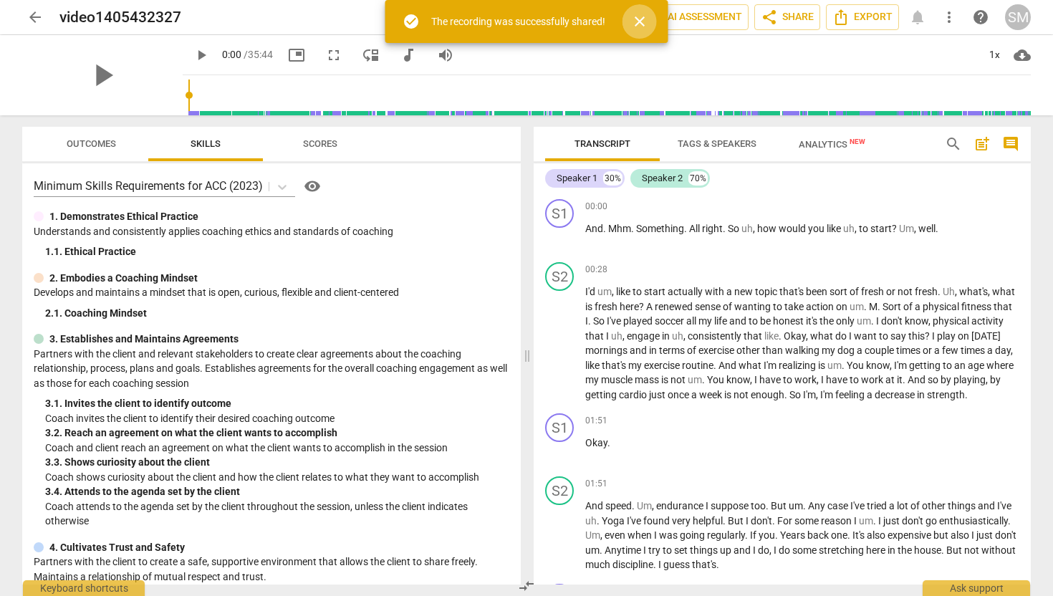
click at [642, 21] on span "close" at bounding box center [639, 21] width 17 height 17
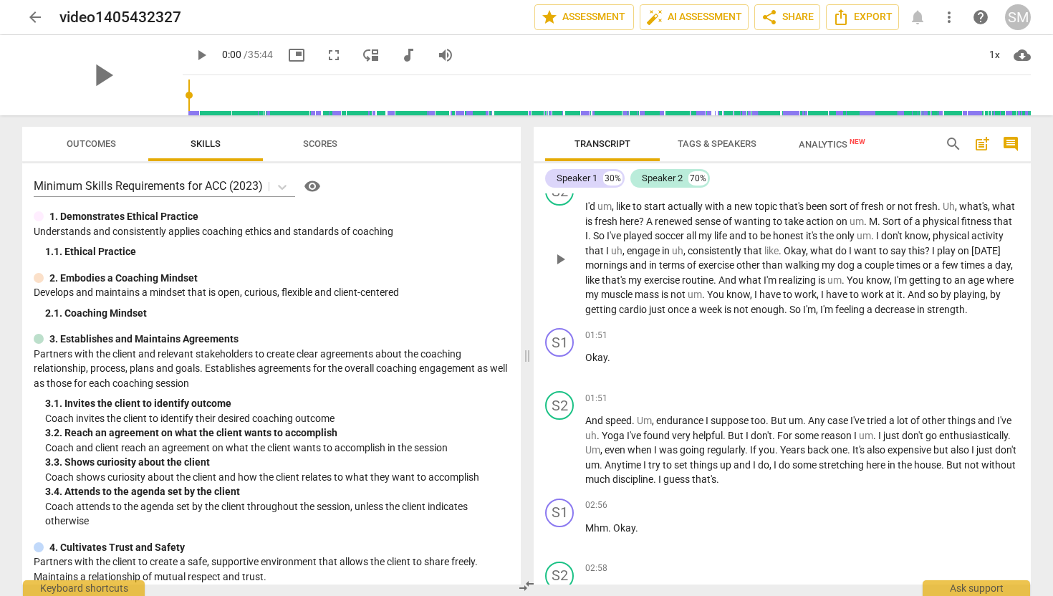
scroll to position [95, 0]
